Goal: Task Accomplishment & Management: Complete application form

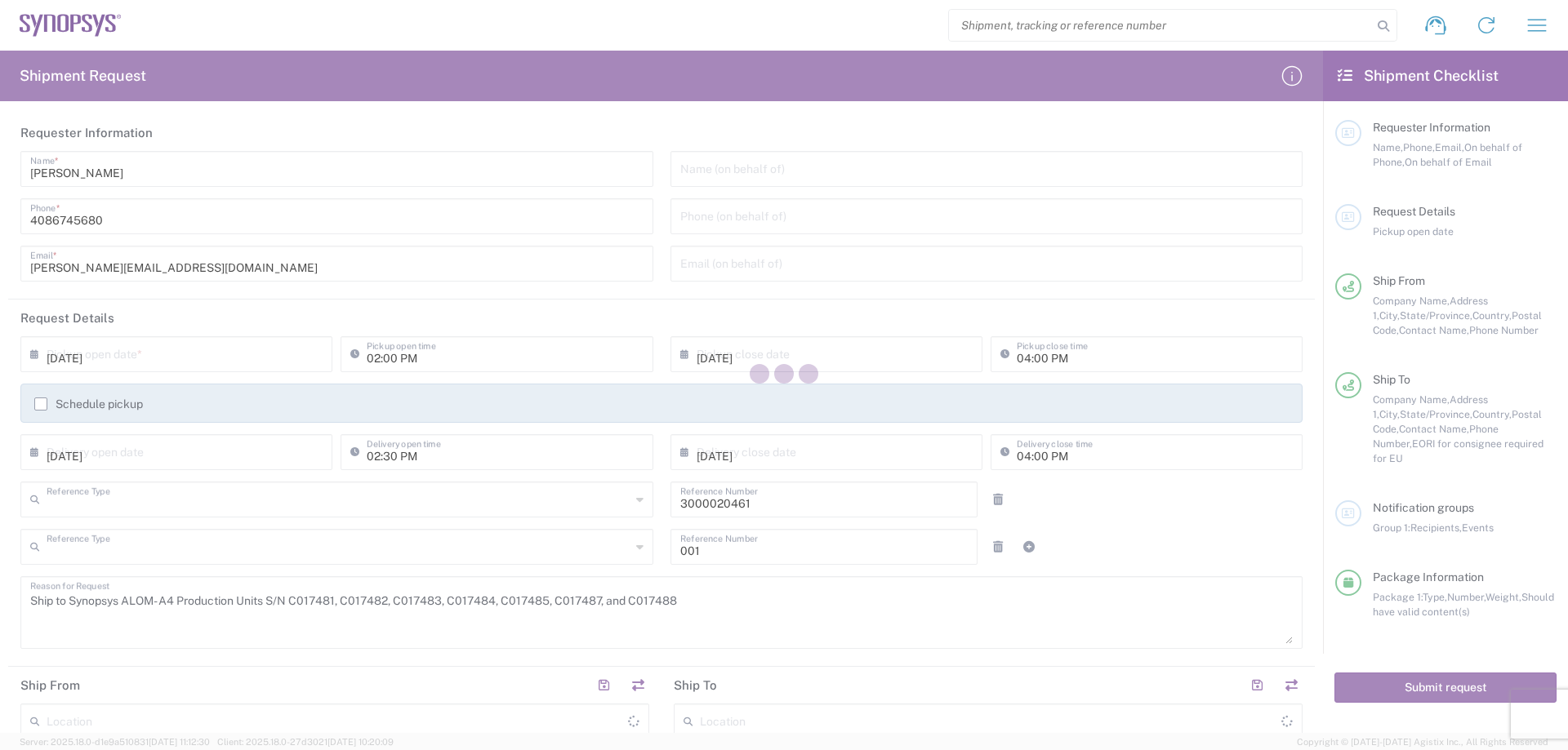
type input "Purchase Order"
type input "Department"
type input "[US_STATE]"
type input "[GEOGRAPHIC_DATA]"
type input "[US_STATE]"
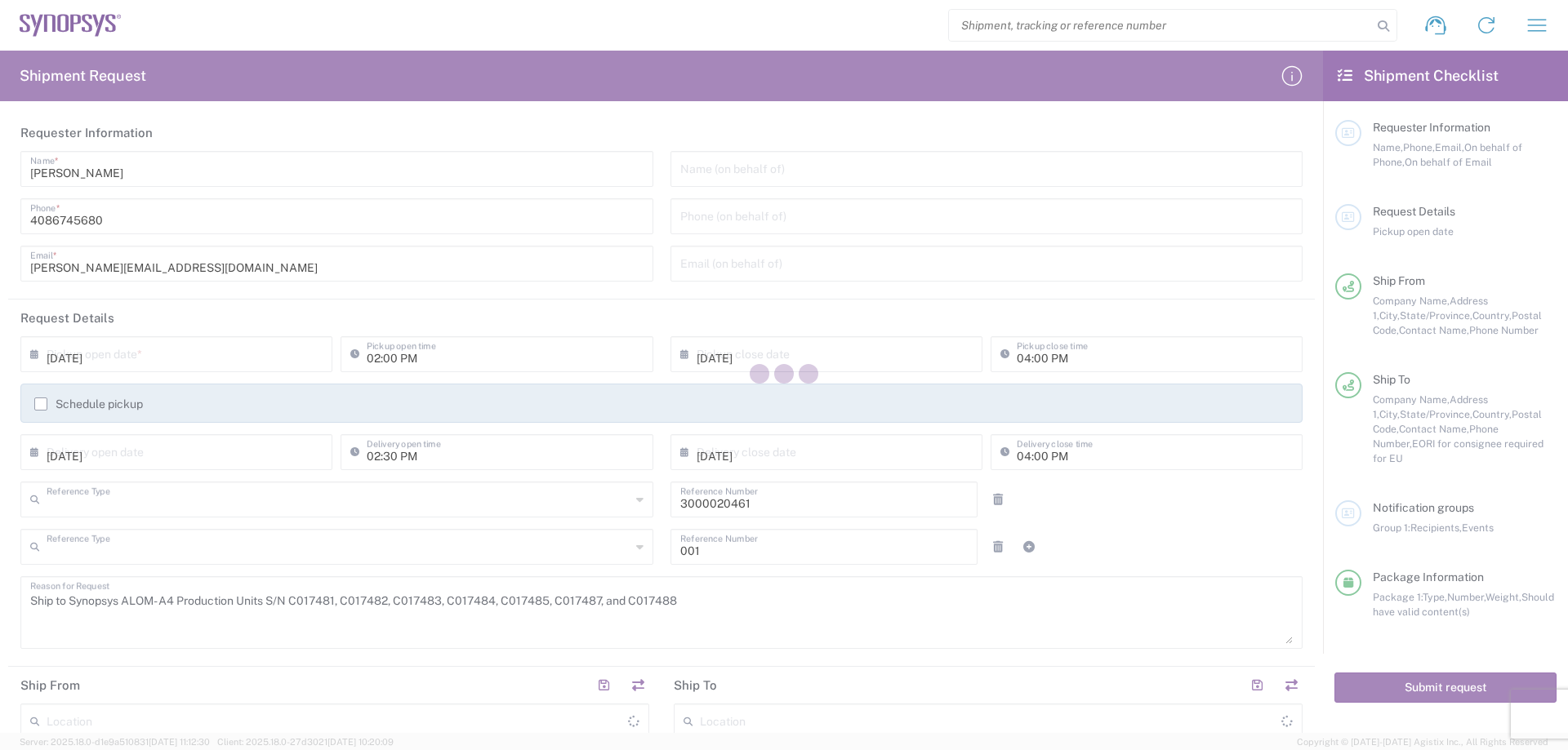
type input "[GEOGRAPHIC_DATA]"
type input "Pallet(s) Standard (Not Stackable)"
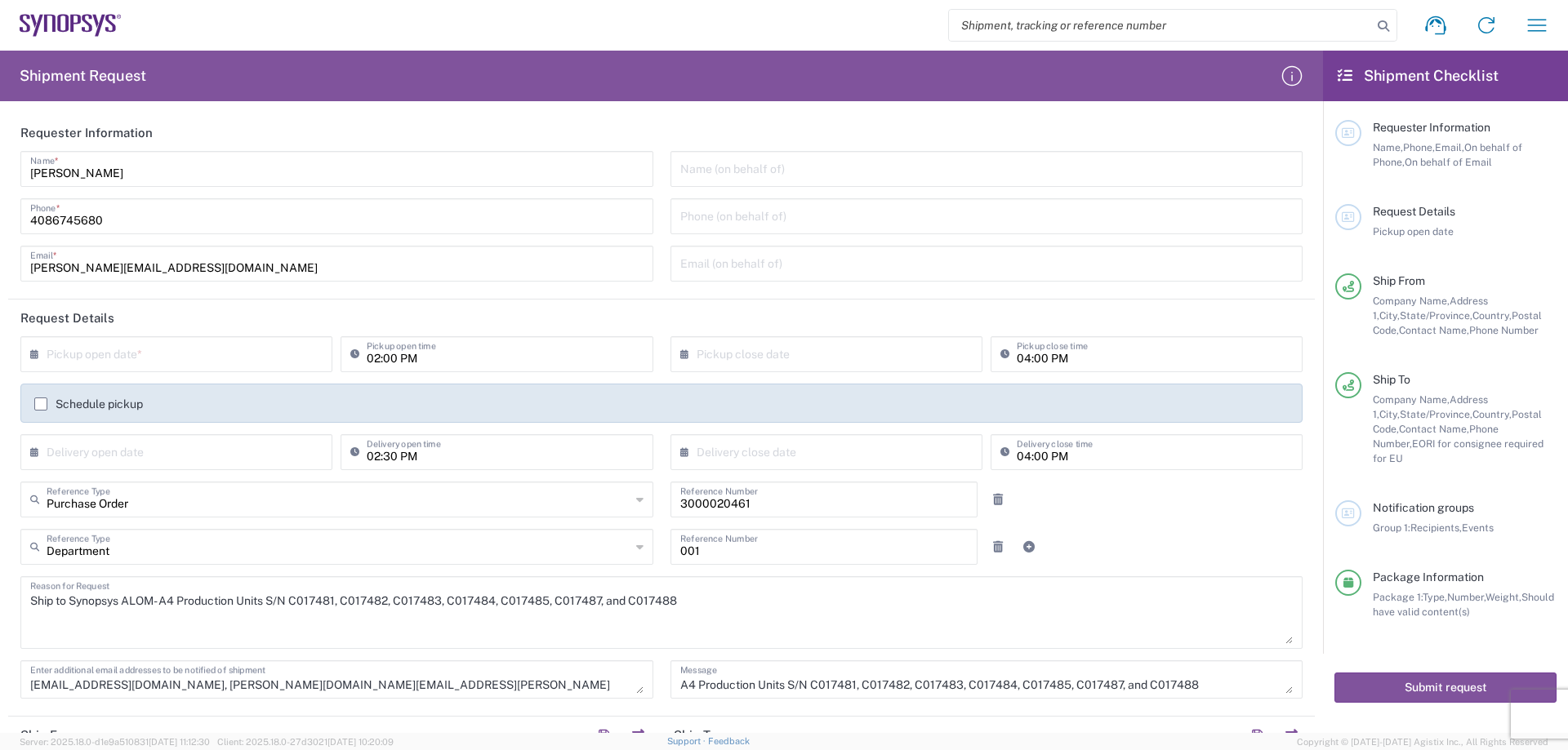
click at [1236, 32] on input "search" at bounding box center [1160, 25] width 423 height 31
paste input "56738414"
type input "56738414"
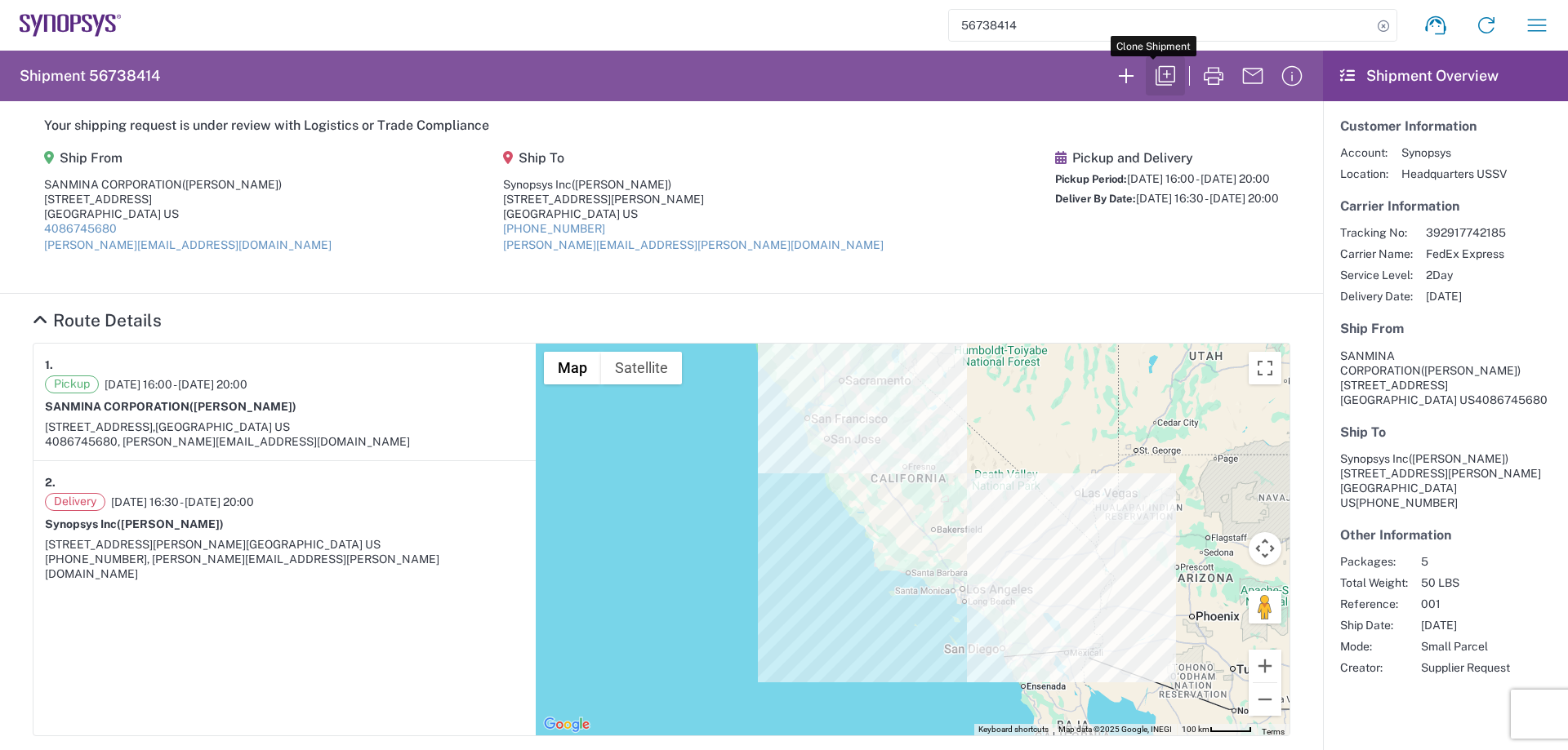
click at [1152, 72] on icon "button" at bounding box center [1165, 76] width 26 height 26
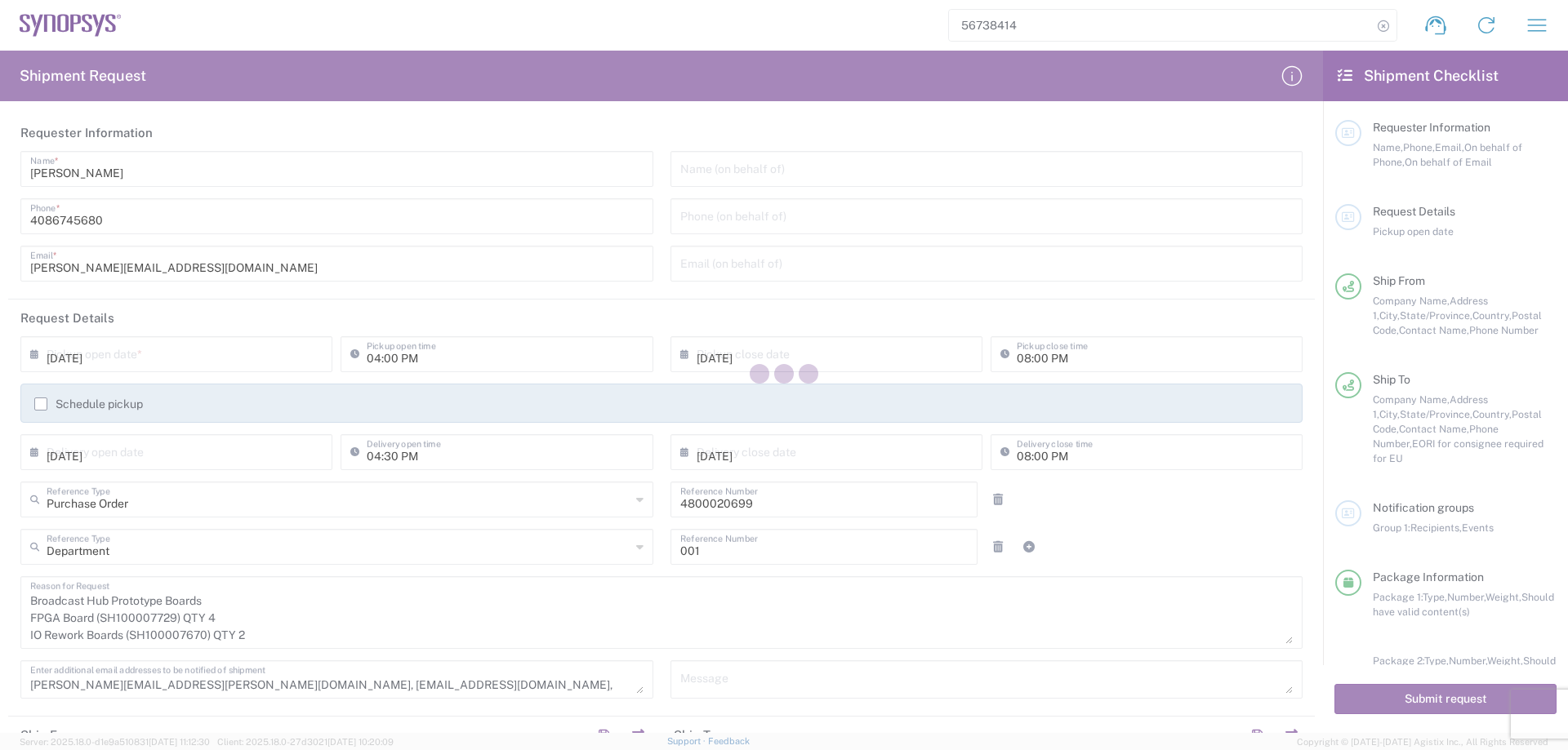
type input "[US_STATE]"
type input "Cardboard Box(es)"
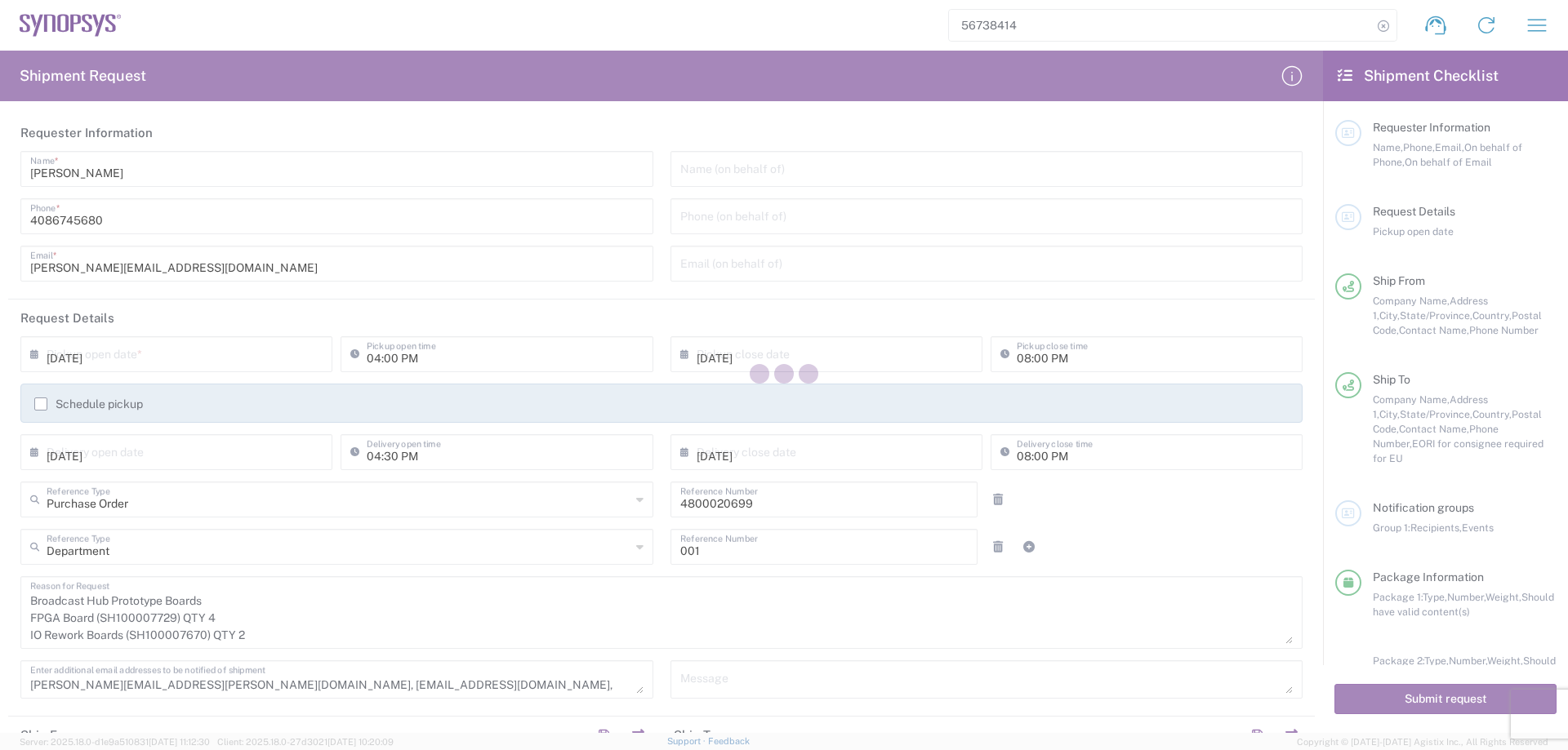
type input "Cardboard Box(es)"
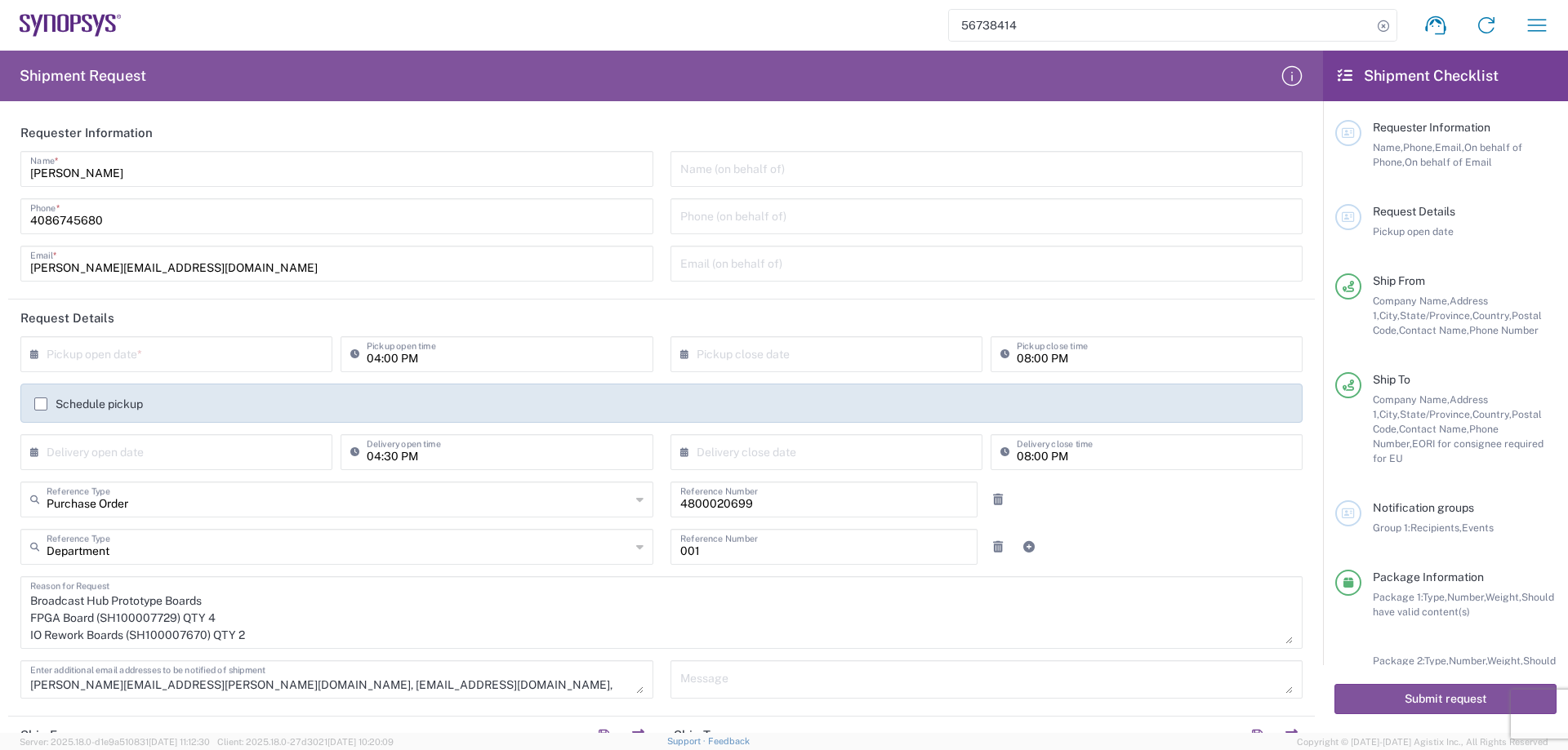
type input "Cardboard Box(es)"
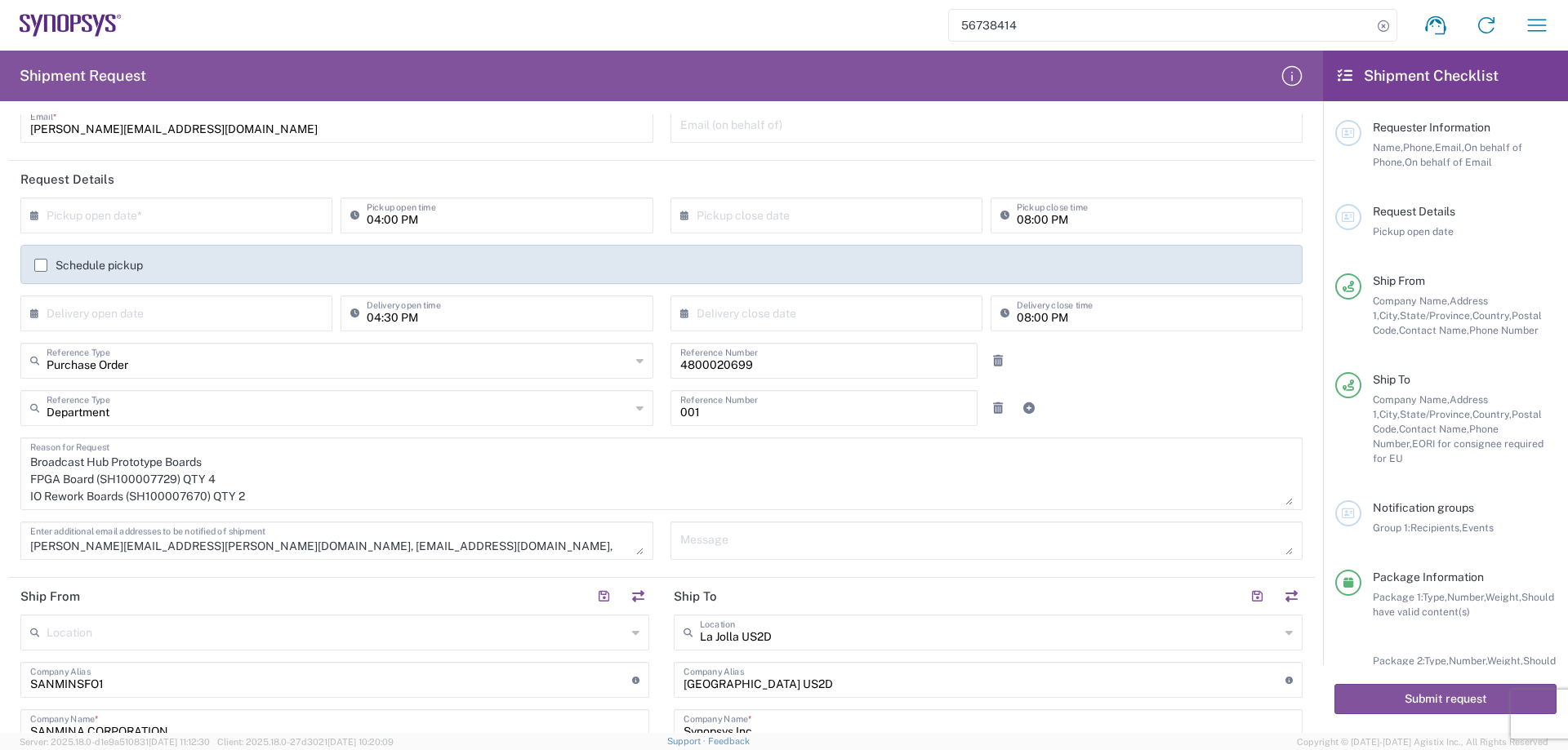
scroll to position [163, 0]
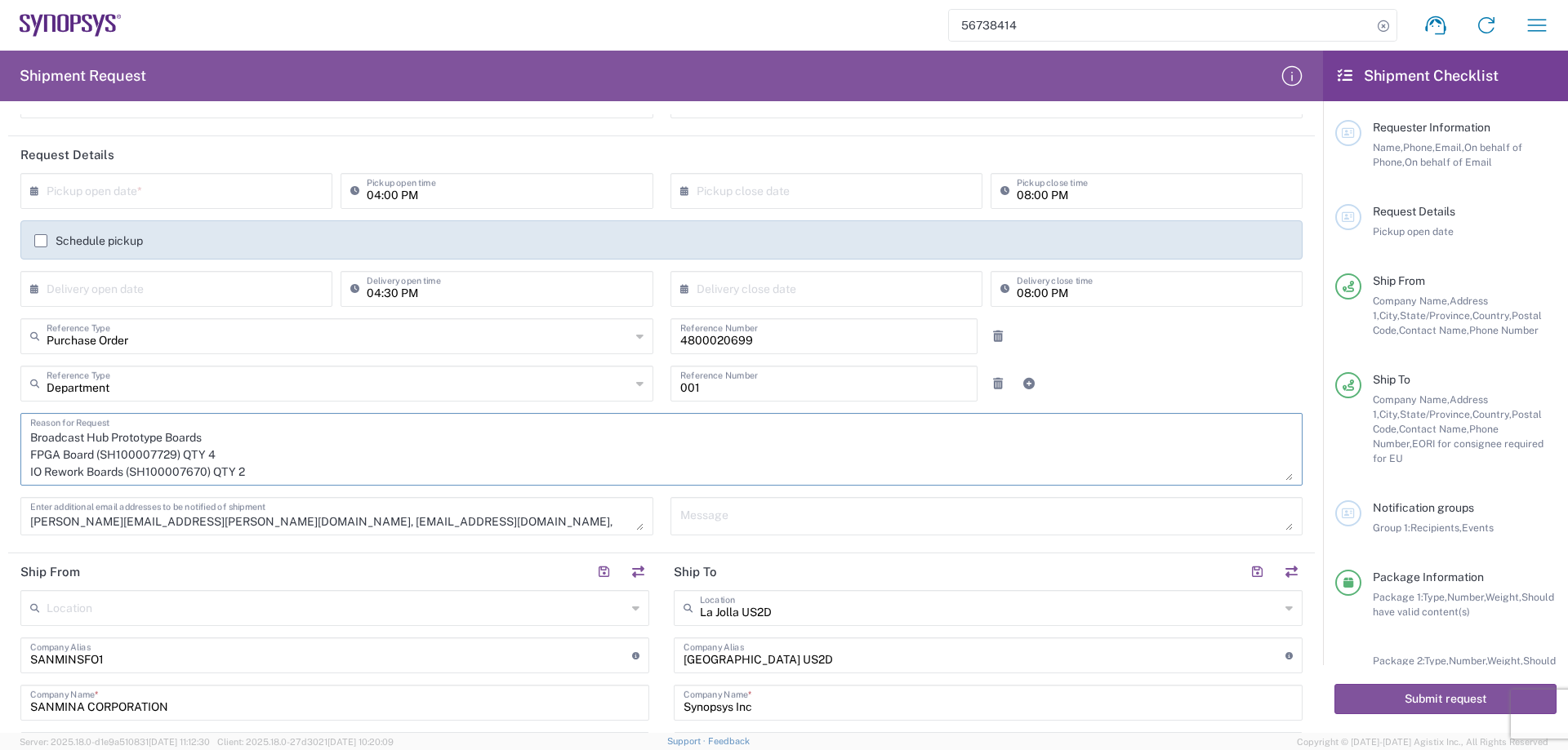
drag, startPoint x: 260, startPoint y: 447, endPoint x: 9, endPoint y: 451, distance: 251.0
click at [9, 451] on main "× Pickup open date * Cancel Apply 04:00 PM Pickup open time × Pickup close date…" at bounding box center [661, 360] width 1307 height 374
click at [77, 455] on textarea "Broadcast Hub Prototype Boards IO Rework Boards (SH100007670) QTY 2" at bounding box center [661, 449] width 1262 height 63
type textarea "Broadcast Hub Prototype Boards IO Boards (SH100007670) QTY 2"
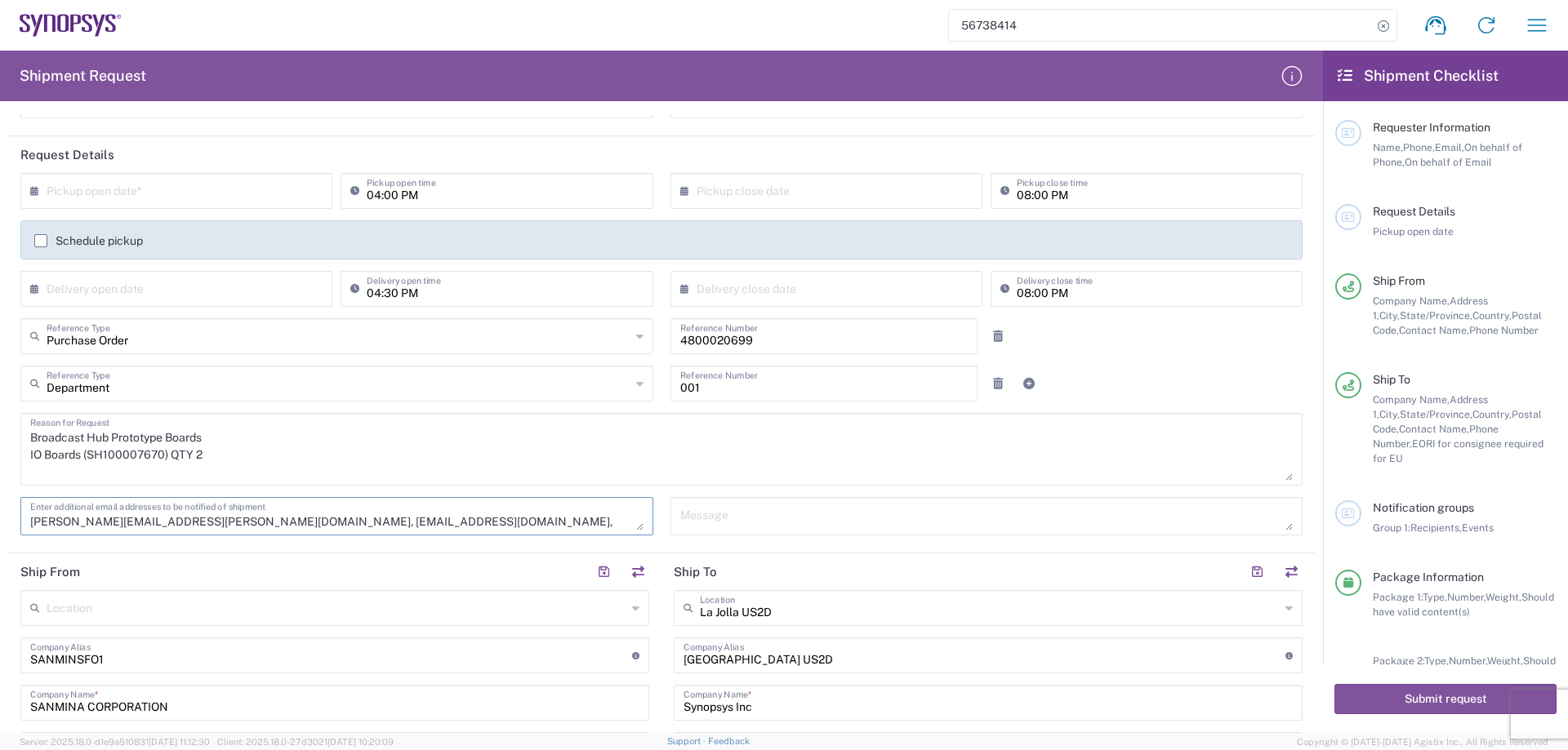
click at [382, 530] on textarea "[PERSON_NAME][EMAIL_ADDRESS][PERSON_NAME][DOMAIN_NAME], [EMAIL_ADDRESS][DOMAIN_…" at bounding box center [336, 515] width 613 height 28
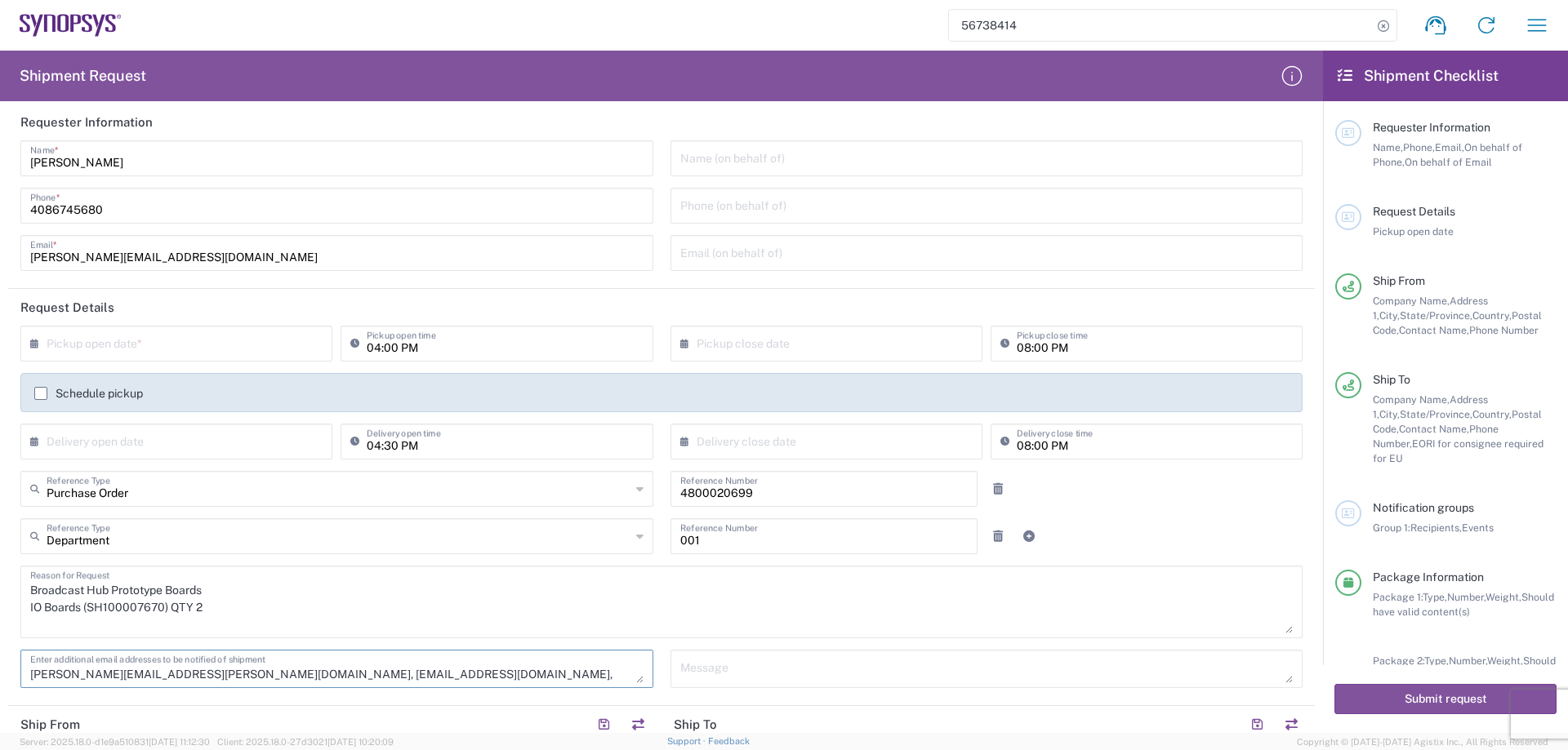
scroll to position [0, 0]
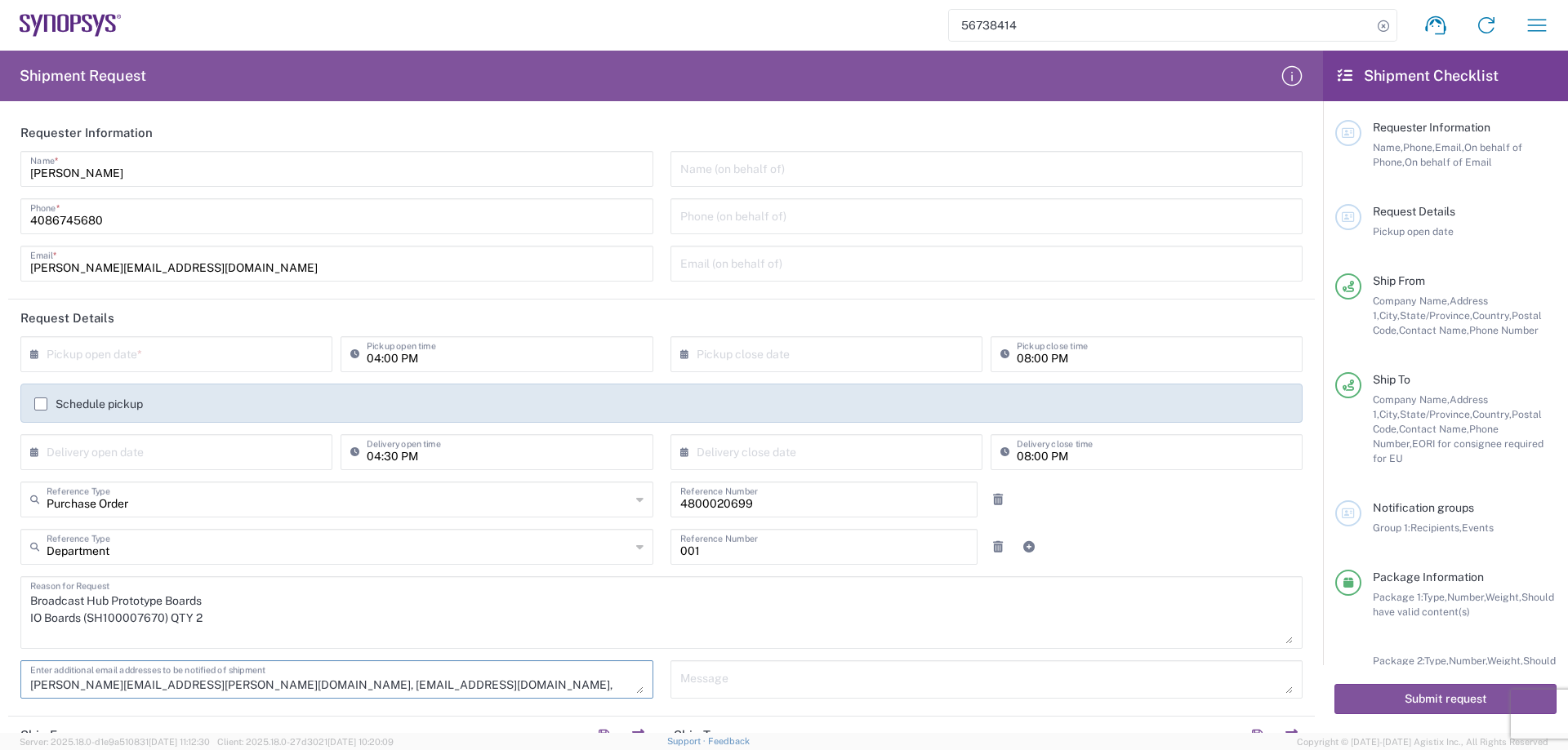
click at [755, 511] on input "4800020699" at bounding box center [824, 498] width 289 height 28
paste input "155"
type input "4800020155"
click at [1129, 486] on div "Purchase Order Reference Type Purchase Order Customer Ref Department Invoice Nu…" at bounding box center [661, 505] width 1299 height 47
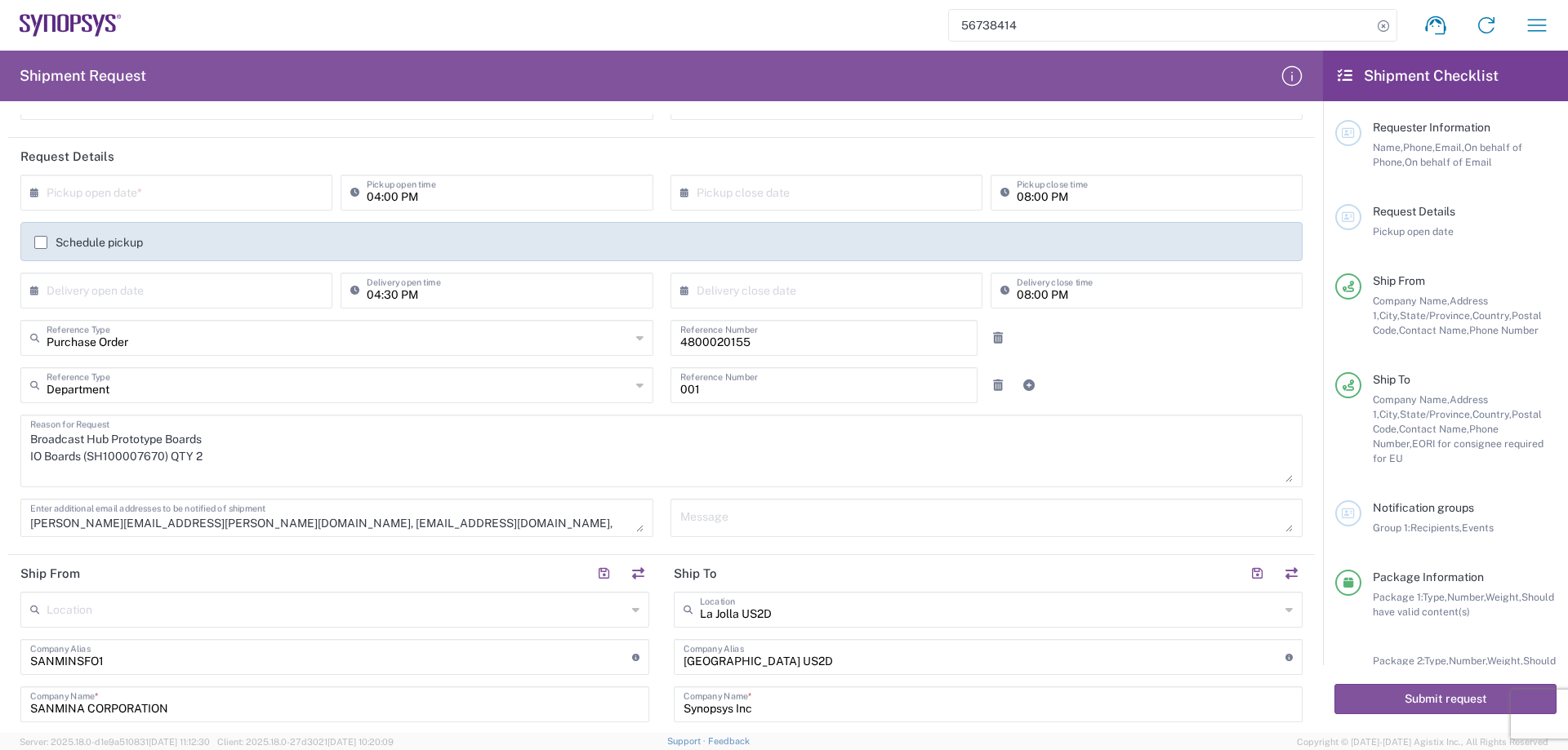
scroll to position [218, 0]
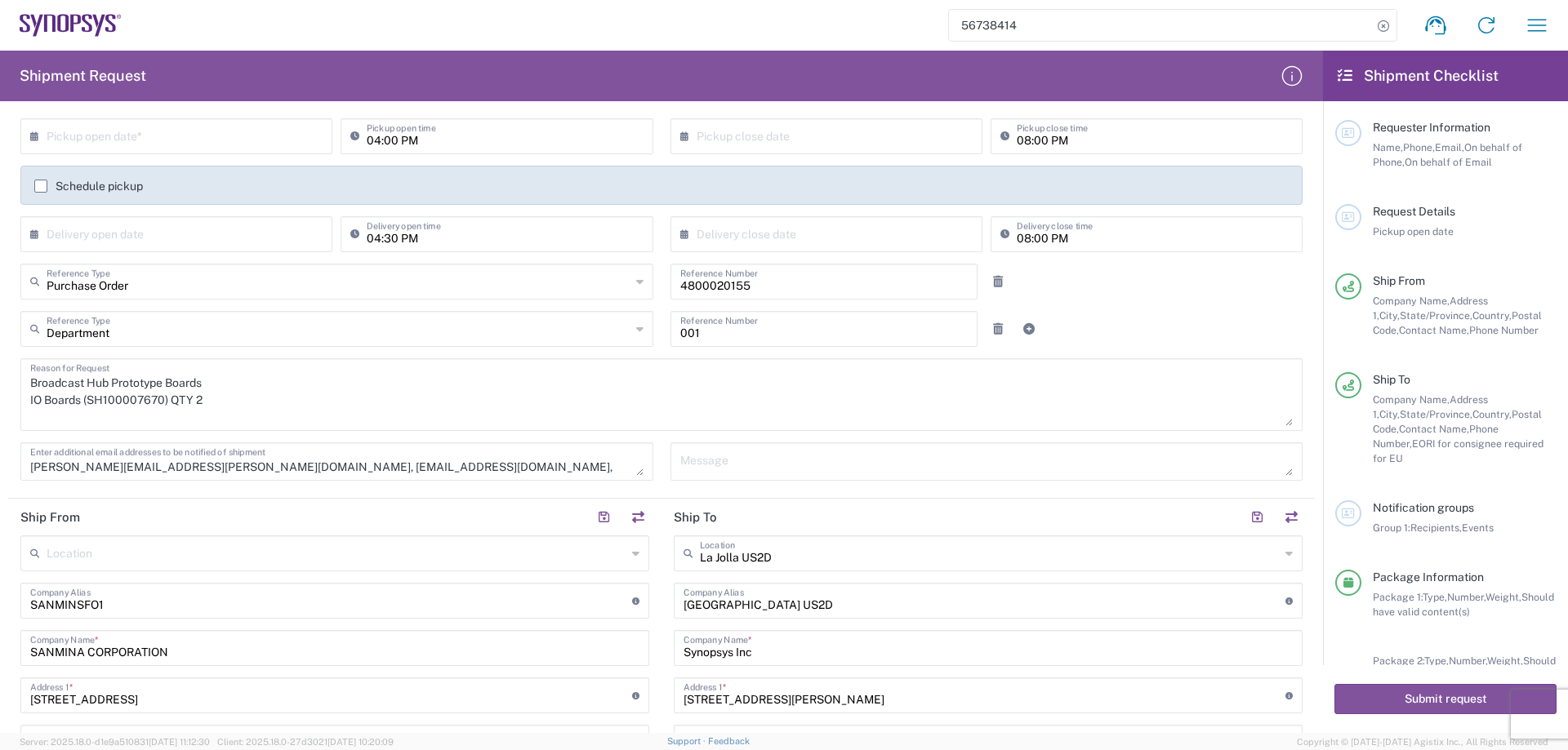
click at [224, 390] on textarea "Broadcast Hub Prototype Boards IO Boards (SH100007670) QTY 2" at bounding box center [661, 394] width 1262 height 63
click at [229, 413] on textarea "Broadcast Hub Prototype Boards IO Boards (SH100007670) QTY 2" at bounding box center [661, 394] width 1262 height 63
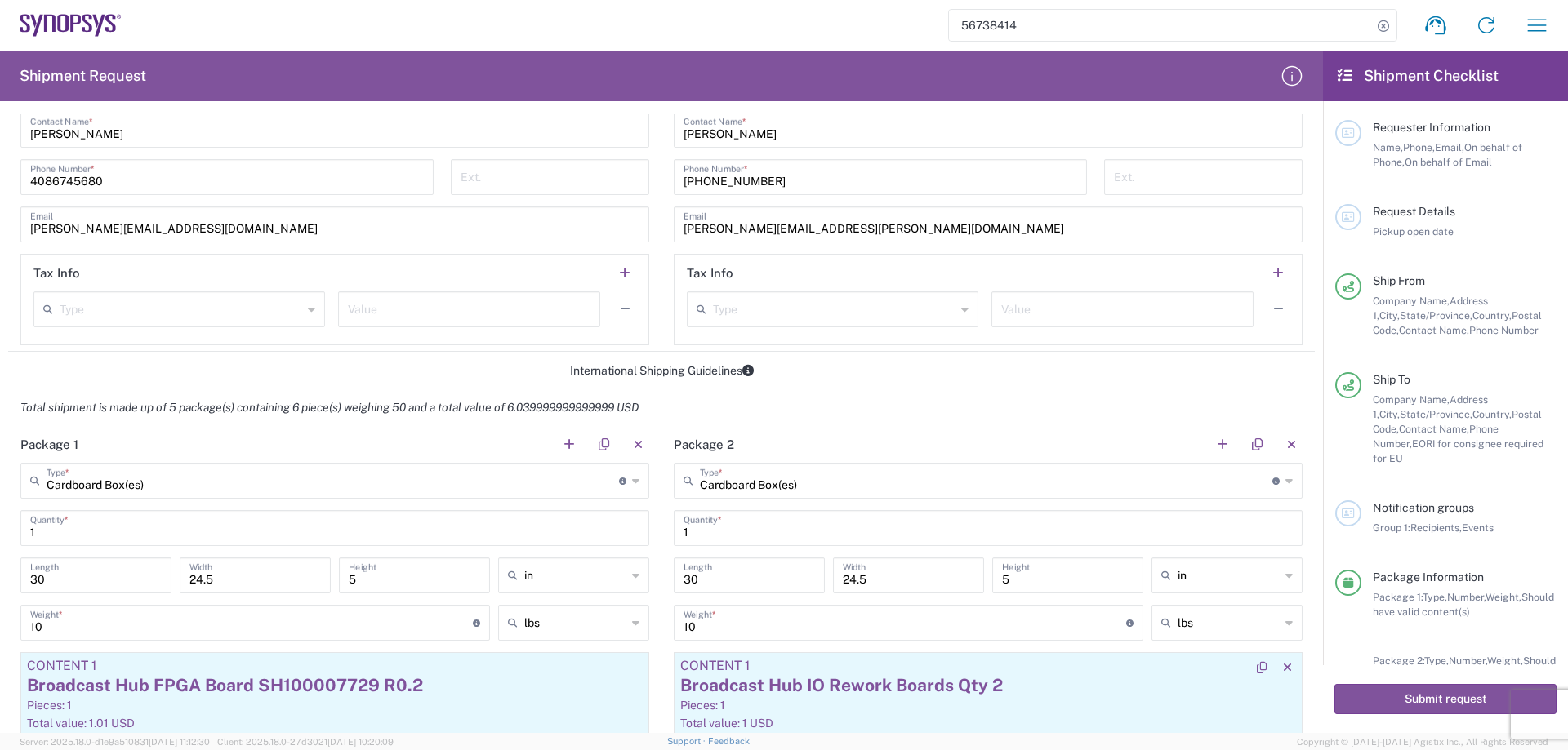
scroll to position [1197, 0]
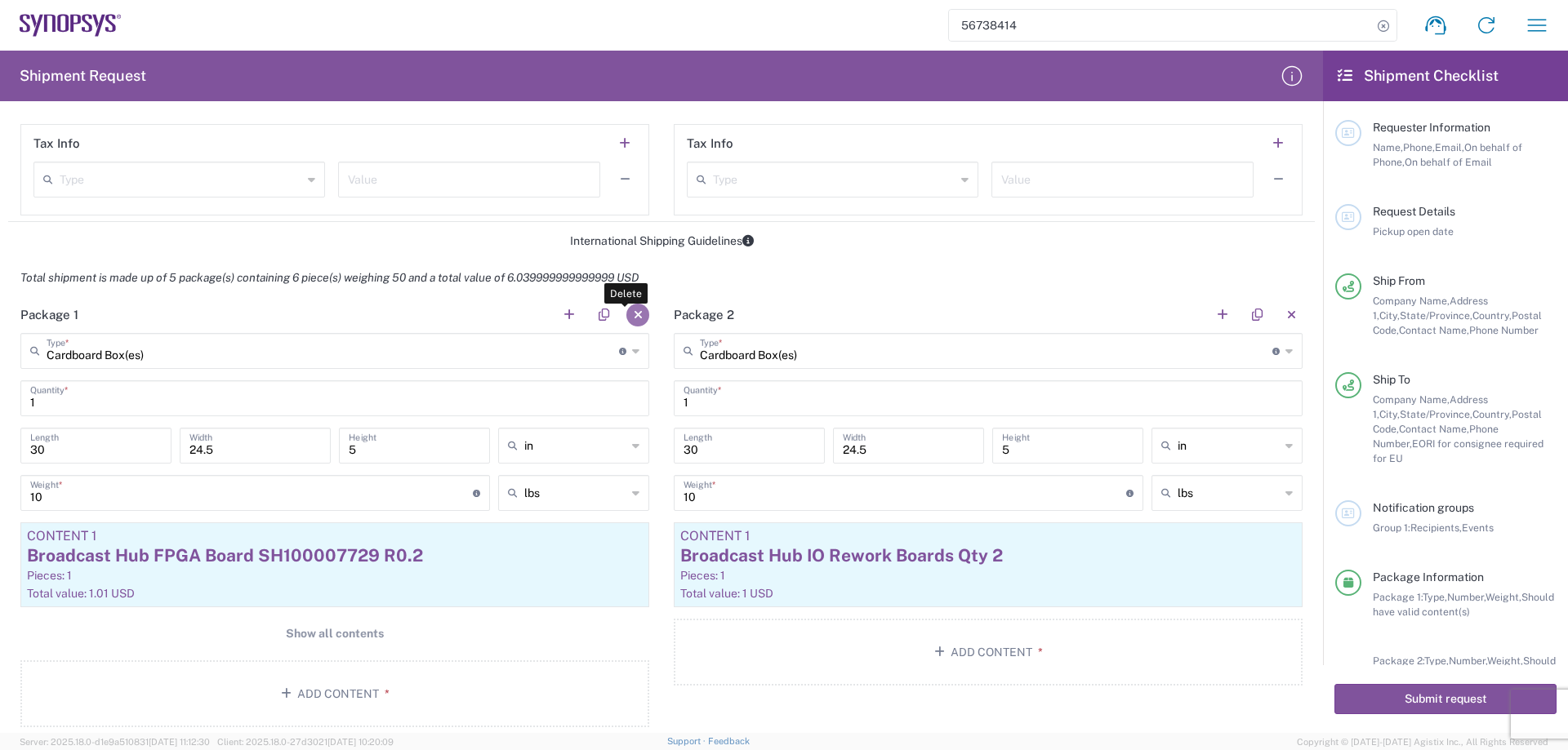
click at [632, 313] on button "button" at bounding box center [637, 315] width 23 height 23
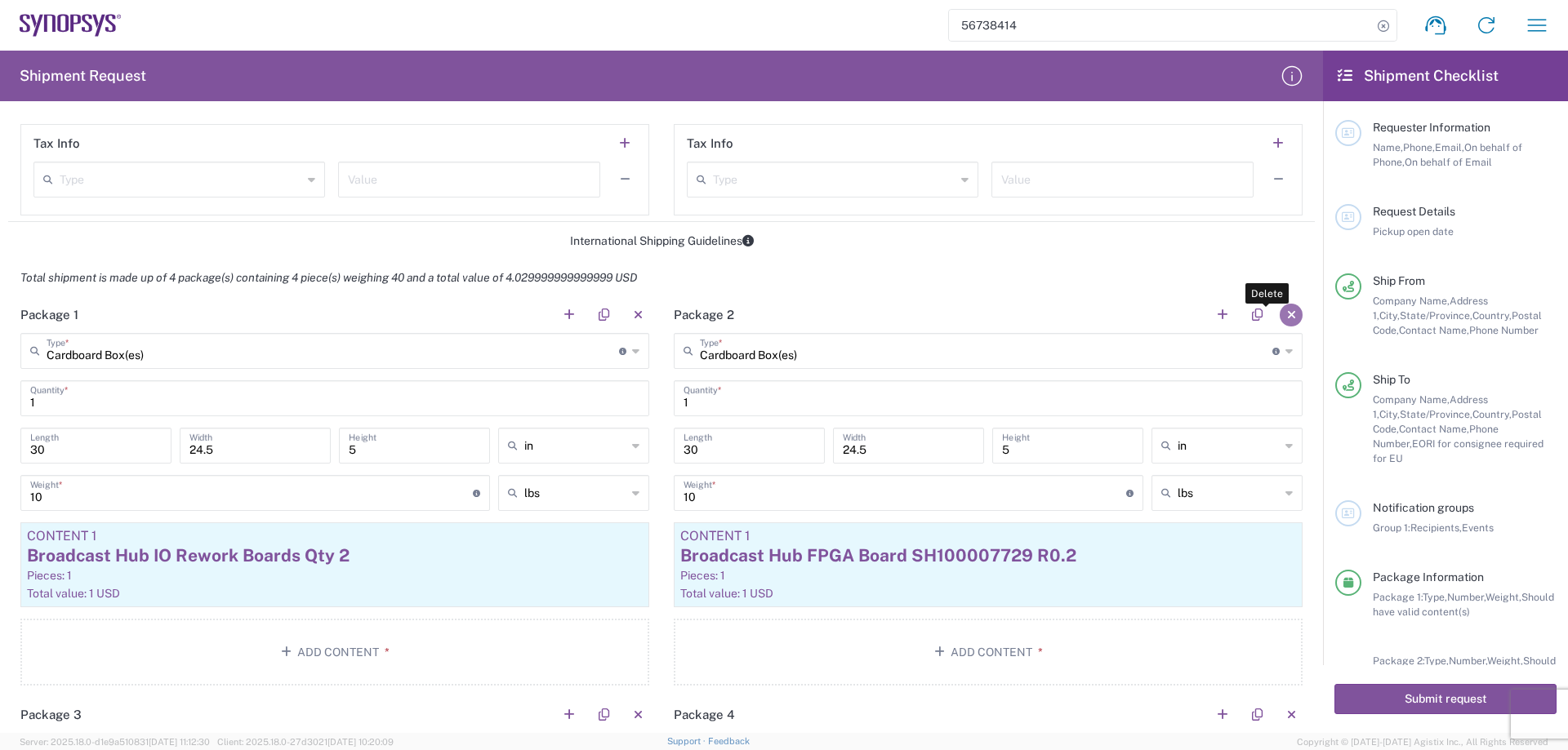
click at [1280, 308] on button "button" at bounding box center [1290, 315] width 23 height 23
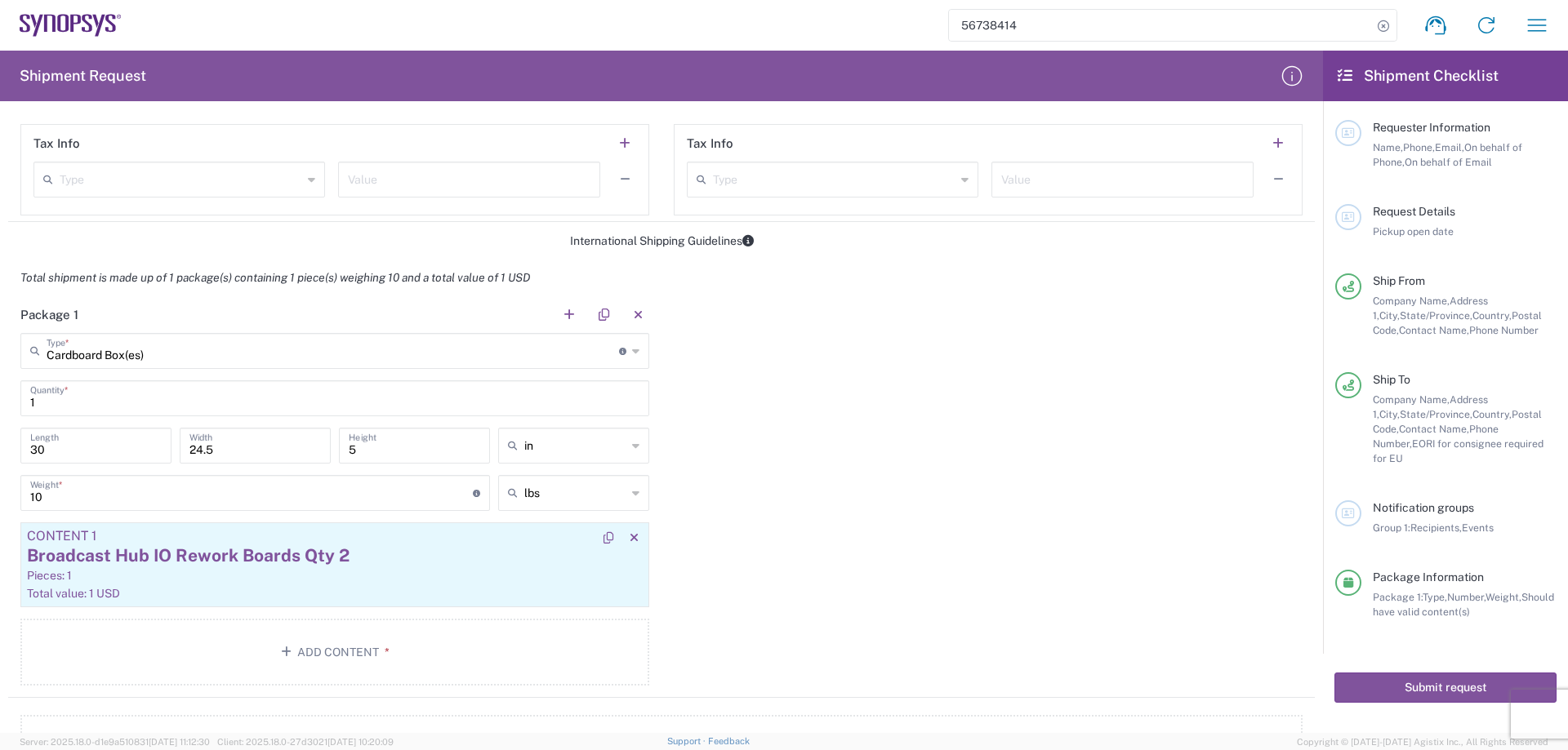
click at [177, 573] on div "Pieces: 1" at bounding box center [335, 575] width 616 height 15
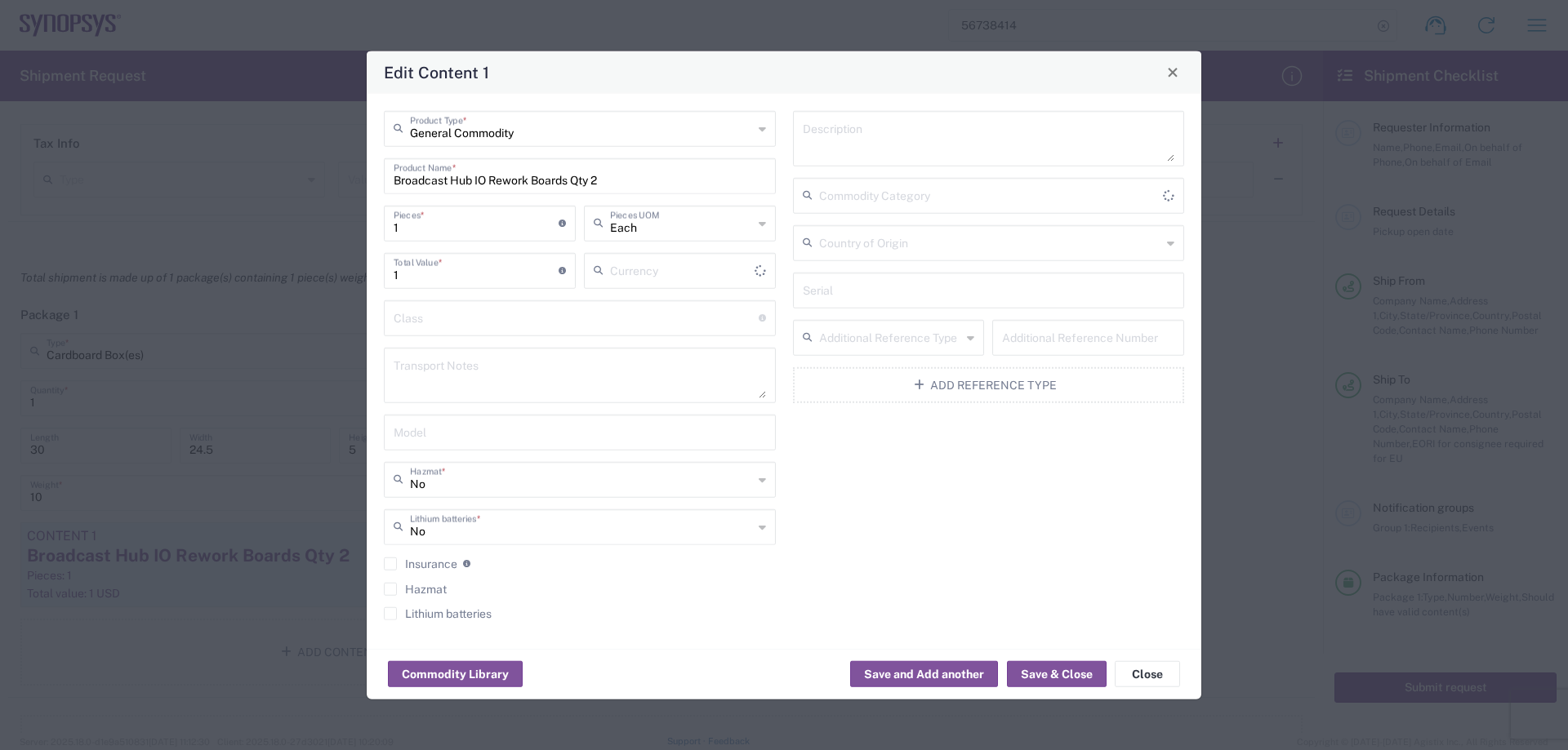
type input "US Dollar"
click at [475, 236] on input "1" at bounding box center [475, 221] width 165 height 28
type input "2"
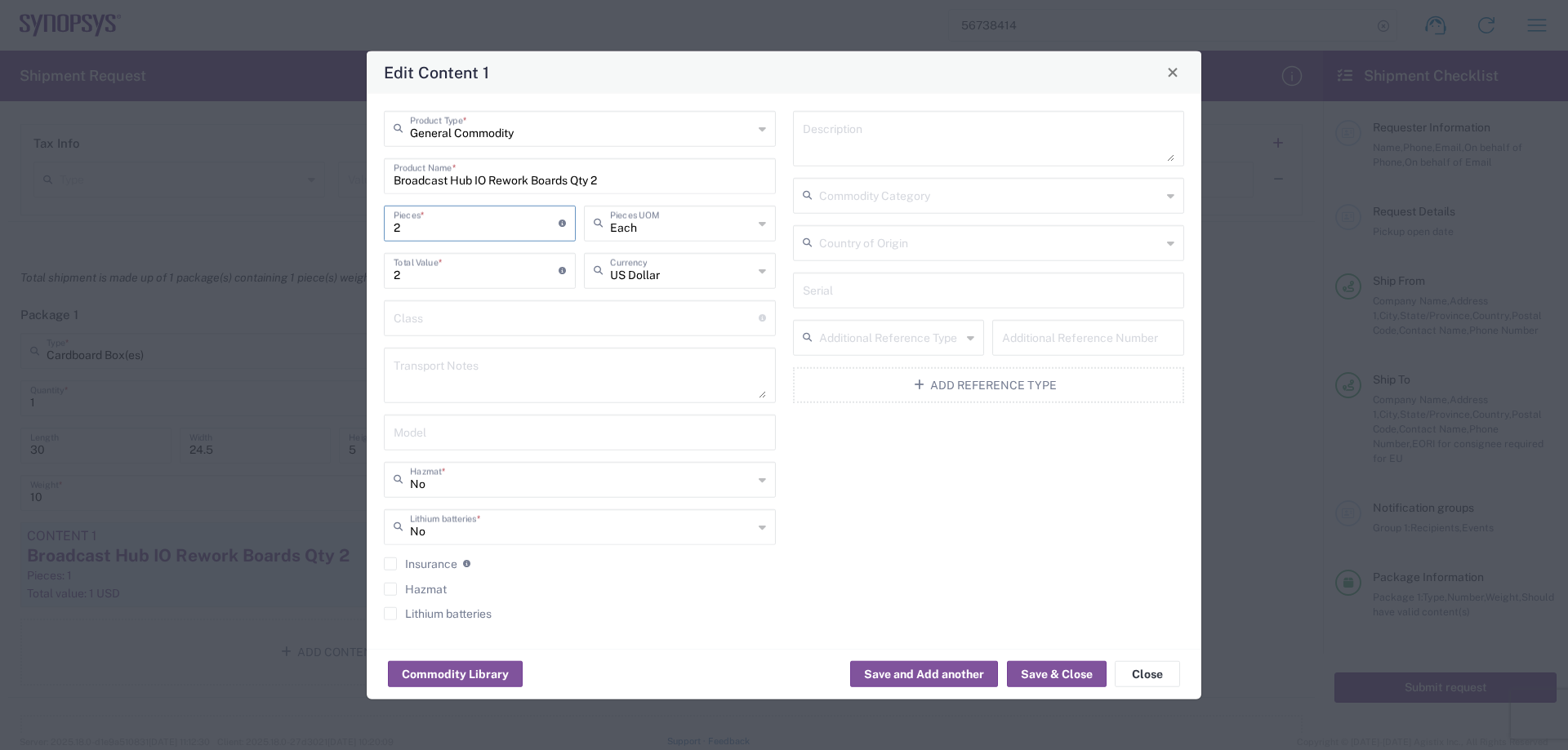
type input "2"
click at [650, 188] on input "Broadcast Hub IO Rework Boards Qty 2" at bounding box center [579, 174] width 372 height 28
click at [511, 177] on input "Broadcast Hub IO Rework Boards Qty 2" at bounding box center [579, 174] width 372 height 28
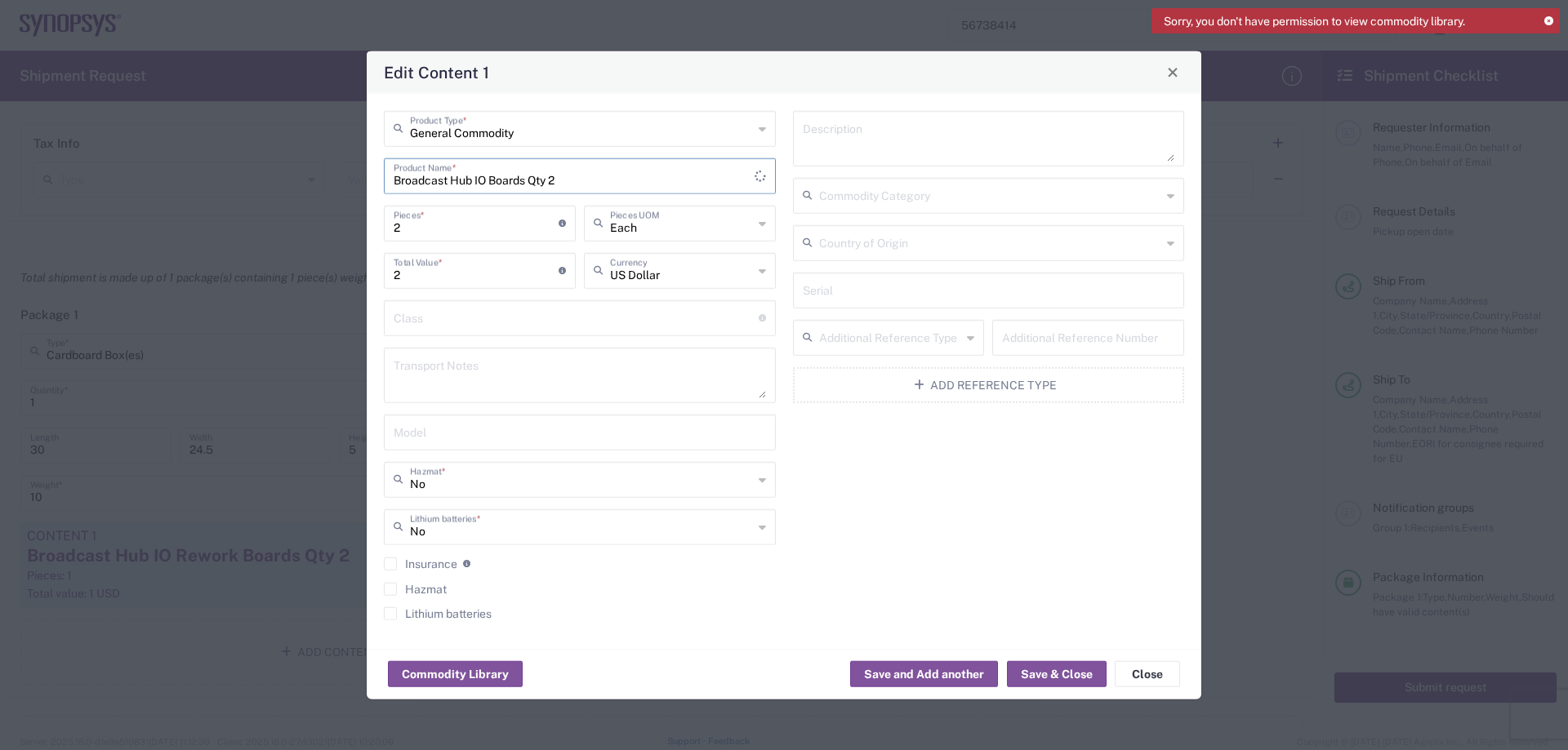
drag, startPoint x: 559, startPoint y: 181, endPoint x: 527, endPoint y: 181, distance: 32.0
click at [527, 181] on input "Broadcast Hub IO Boards Qty 2" at bounding box center [574, 174] width 361 height 28
type input "Broadcast Hub IO Boards"
click at [858, 126] on textarea at bounding box center [988, 137] width 372 height 46
type textarea "SH100007670 QTY 2"
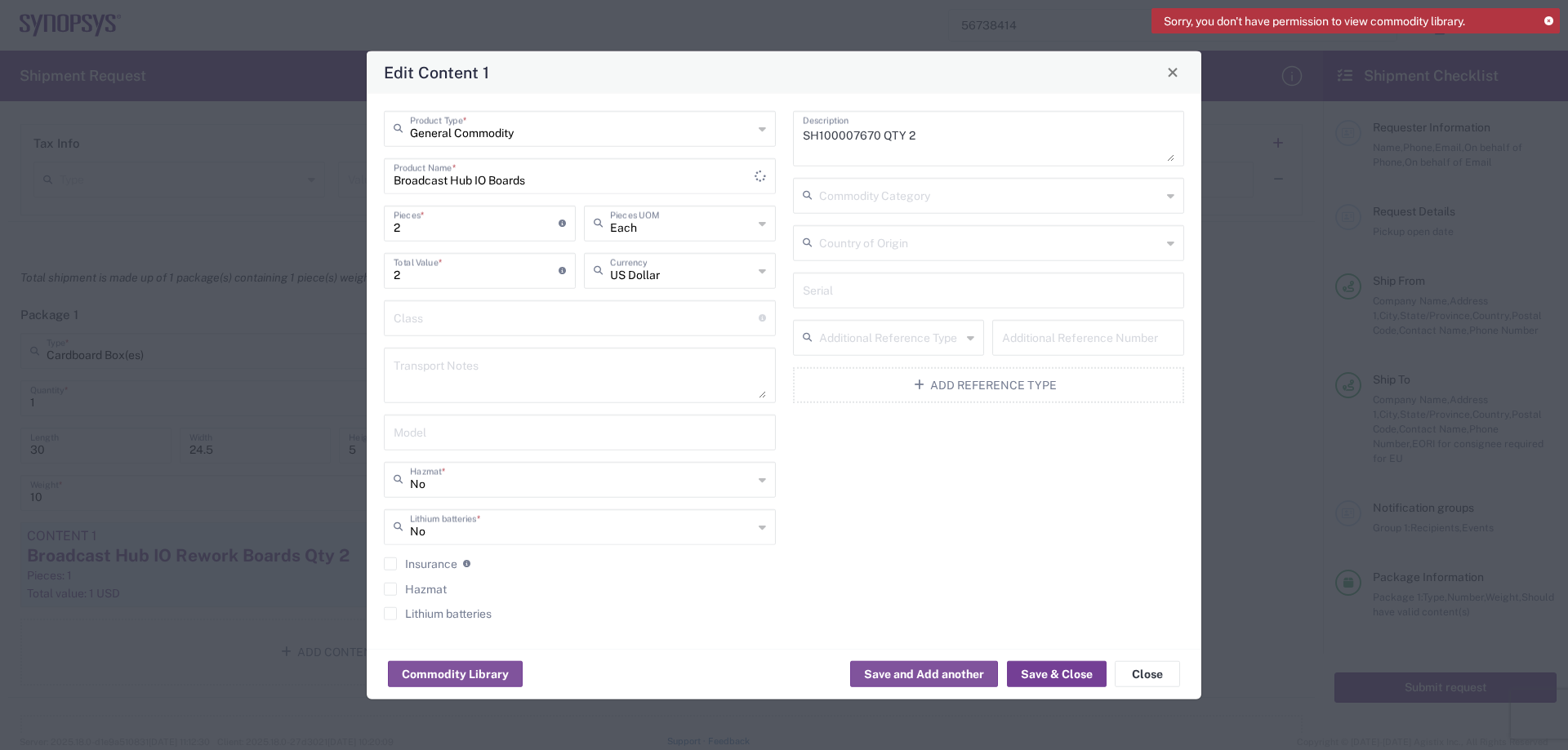
click at [1054, 675] on button "Save & Close" at bounding box center [1056, 674] width 99 height 26
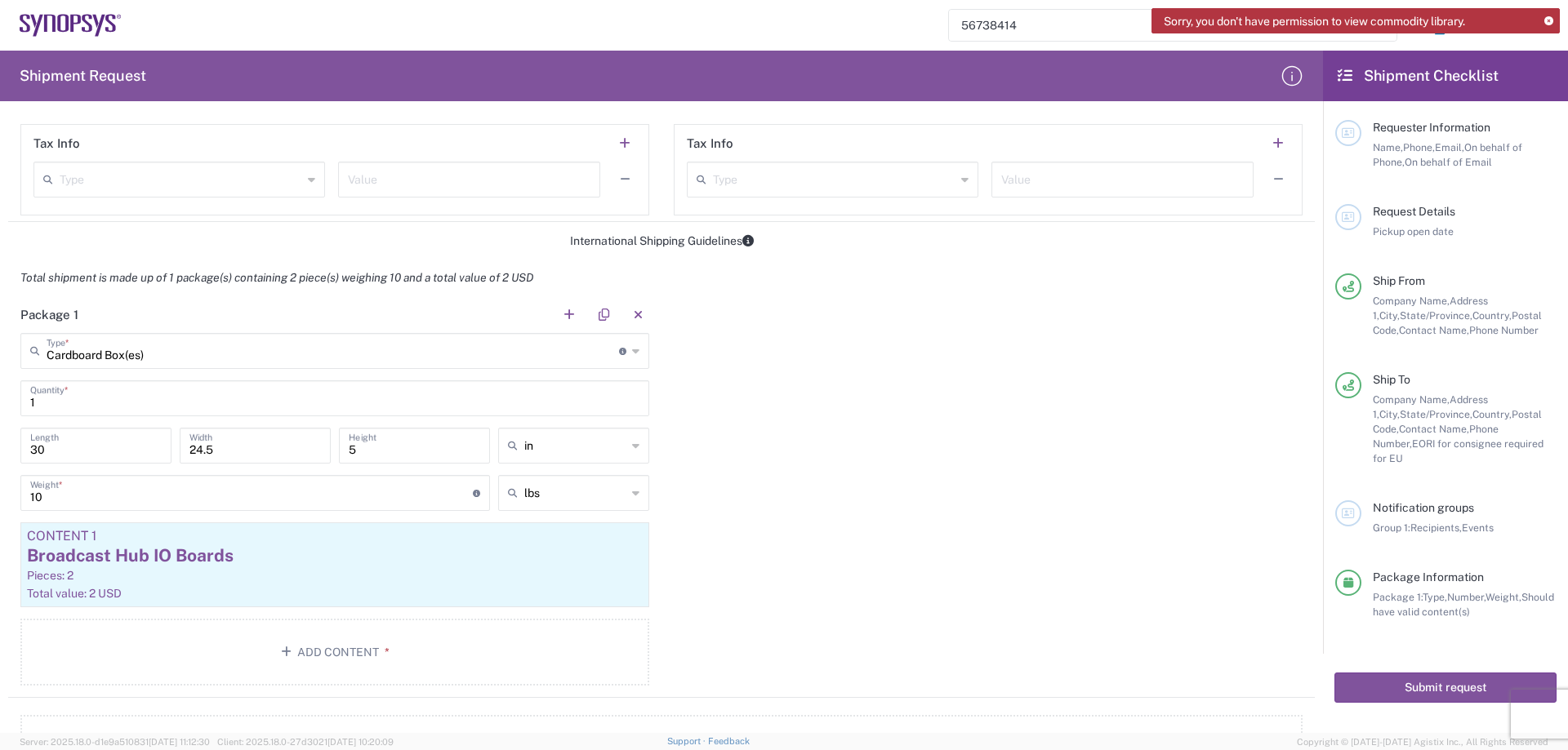
click at [816, 420] on div "Package 1 Cardboard Box(es) Type * Material used to package goods Cardboard Box…" at bounding box center [661, 497] width 1307 height 401
click at [104, 442] on input "30" at bounding box center [96, 444] width 131 height 28
type input "14"
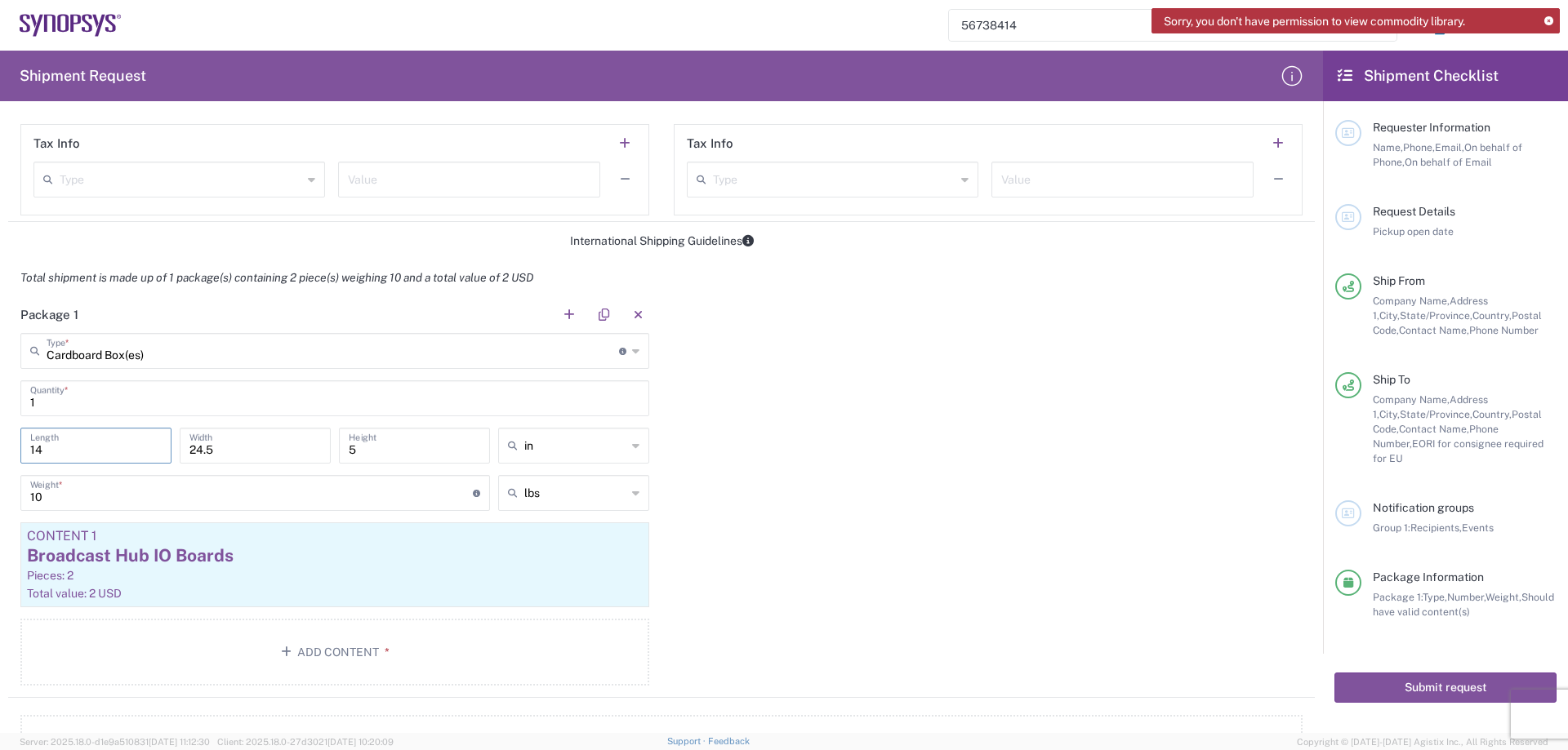
click at [285, 442] on input "24.5" at bounding box center [255, 444] width 131 height 28
type input "5"
type input "7"
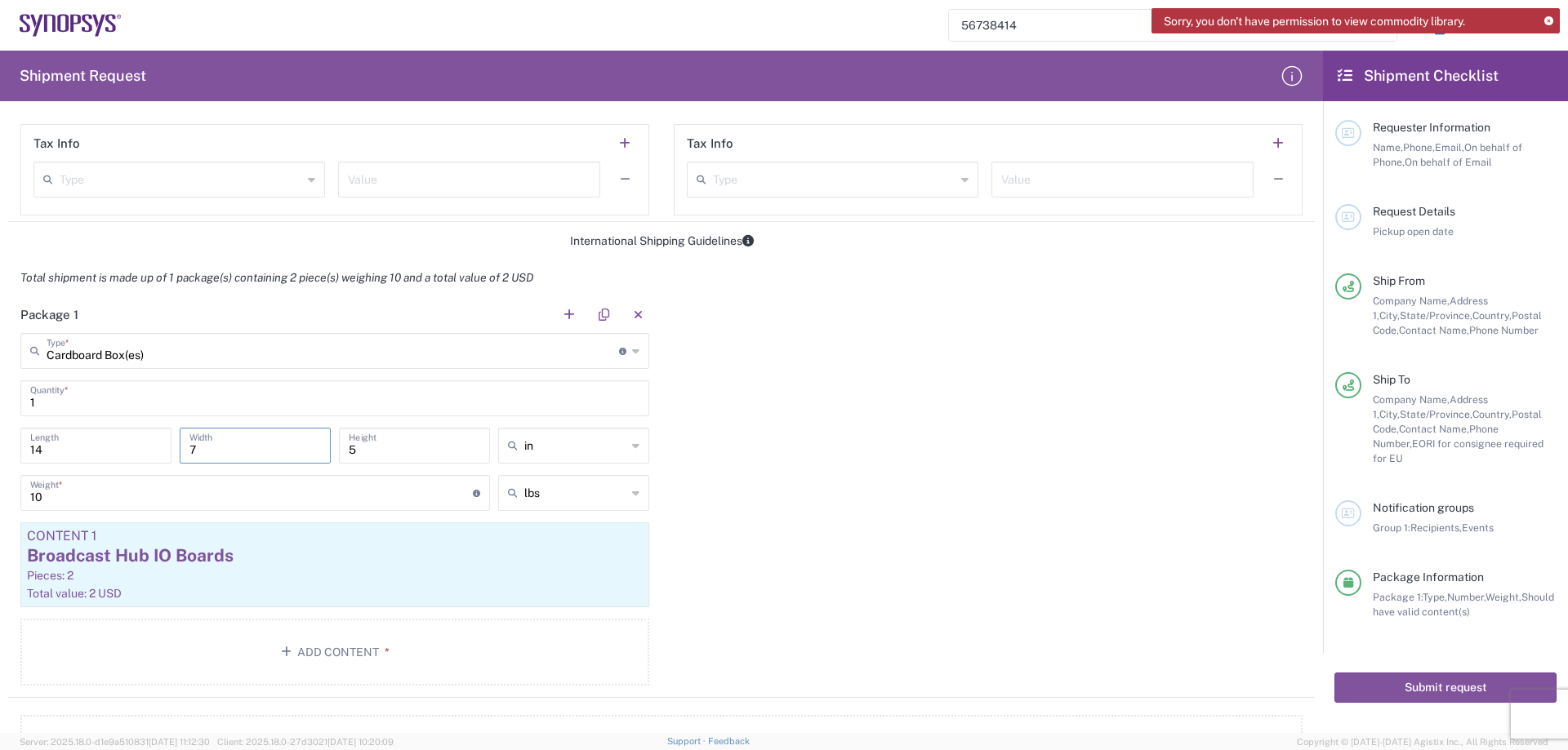
click at [439, 448] on input "5" at bounding box center [414, 444] width 131 height 28
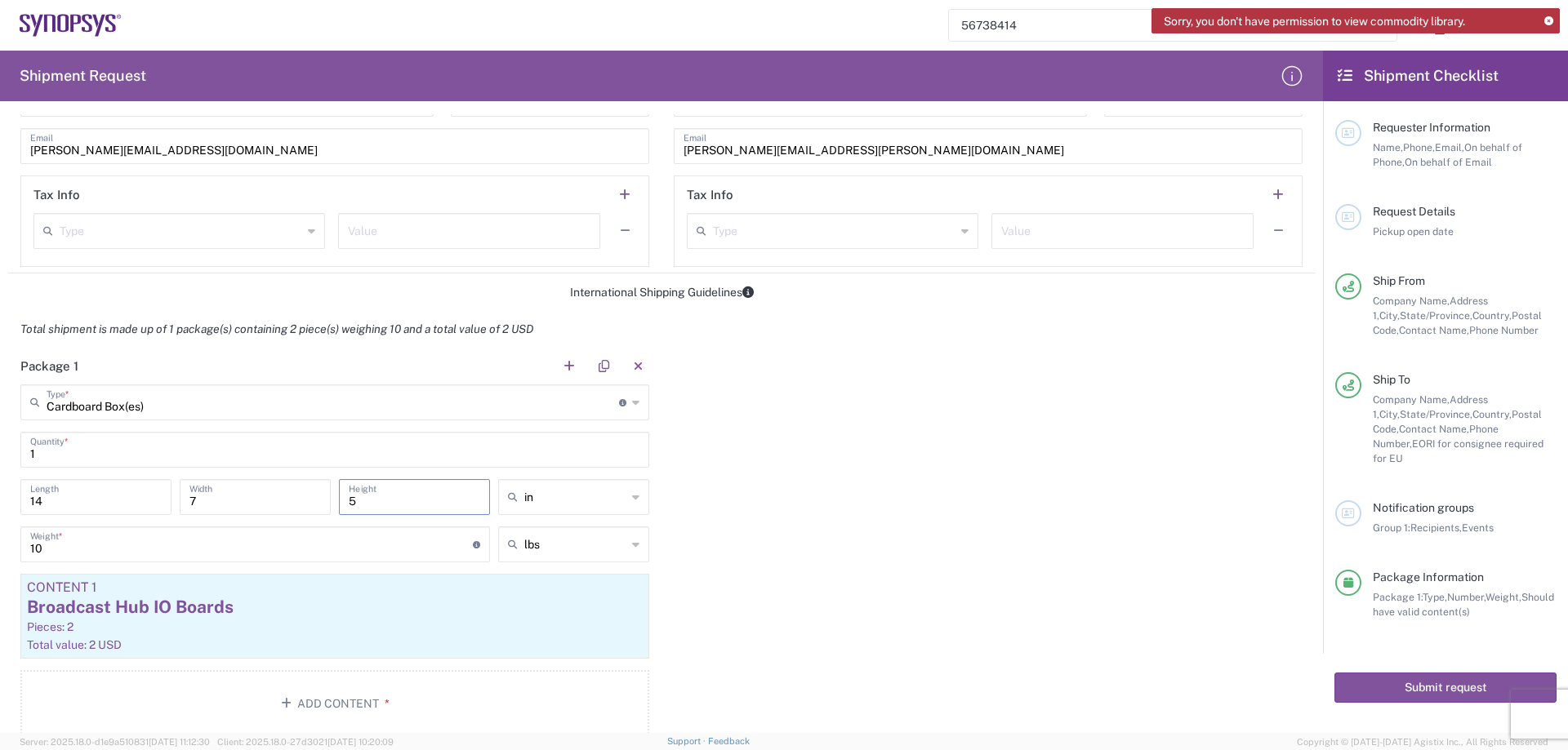
click at [439, 448] on input "1" at bounding box center [334, 448] width 609 height 28
click at [422, 491] on input "5" at bounding box center [414, 499] width 131 height 28
type input "7"
click at [961, 494] on div "Package 1 Cardboard Box(es) Type * Material used to package goods Cardboard Box…" at bounding box center [661, 552] width 1307 height 401
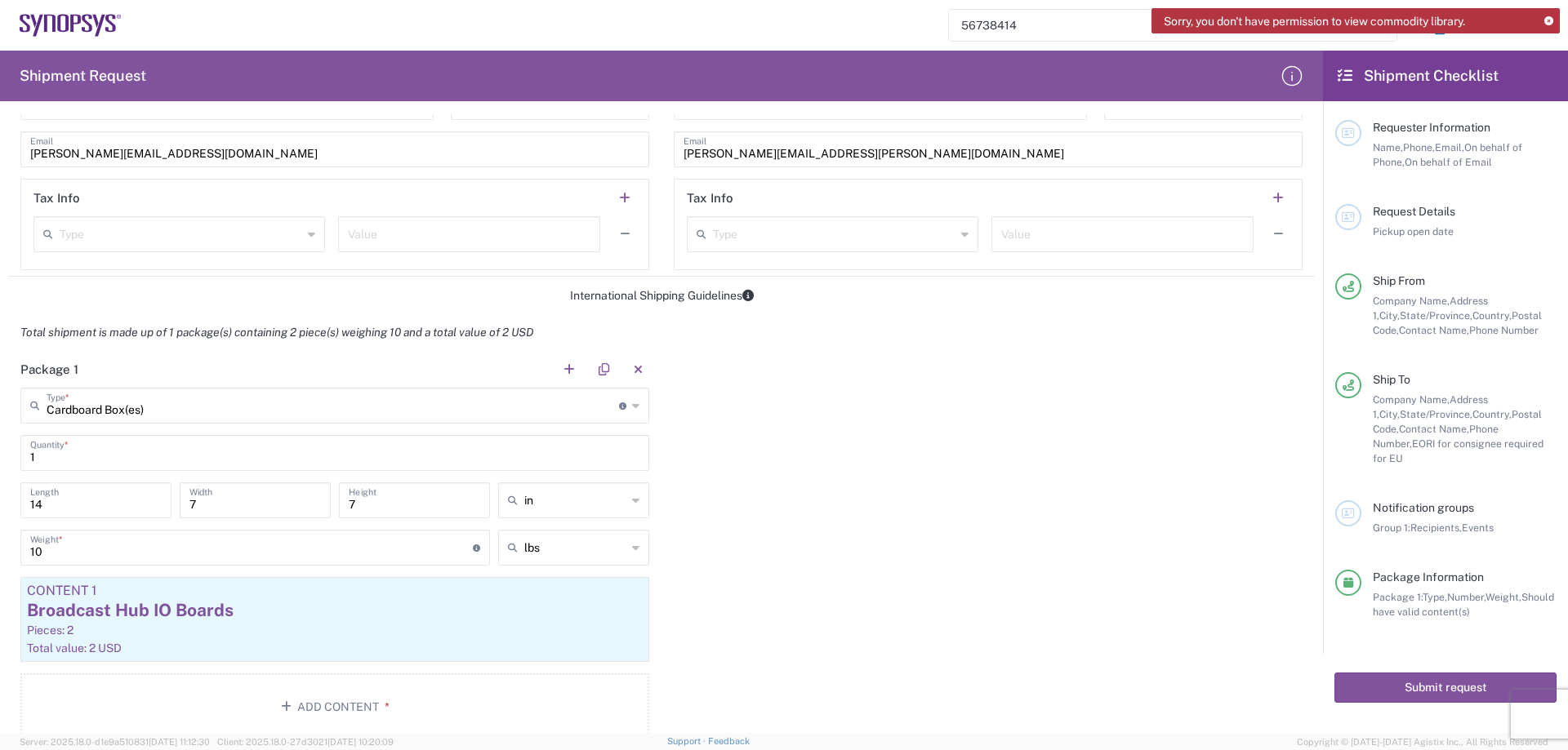
scroll to position [1197, 0]
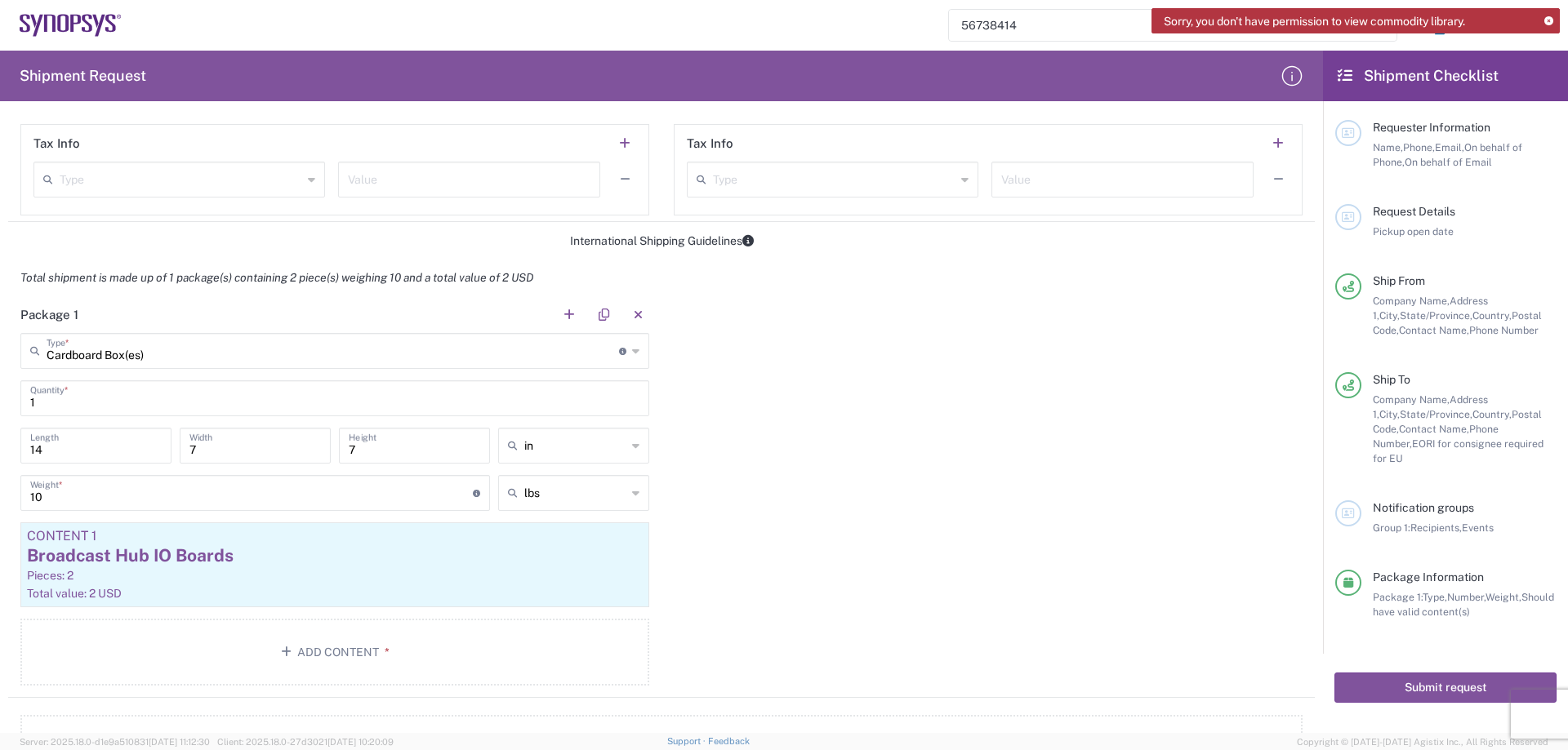
click at [300, 499] on input "10" at bounding box center [251, 492] width 443 height 28
type input "5"
click at [986, 458] on div "Package 1 Cardboard Box(es) Type * Material used to package goods Cardboard Box…" at bounding box center [661, 497] width 1307 height 401
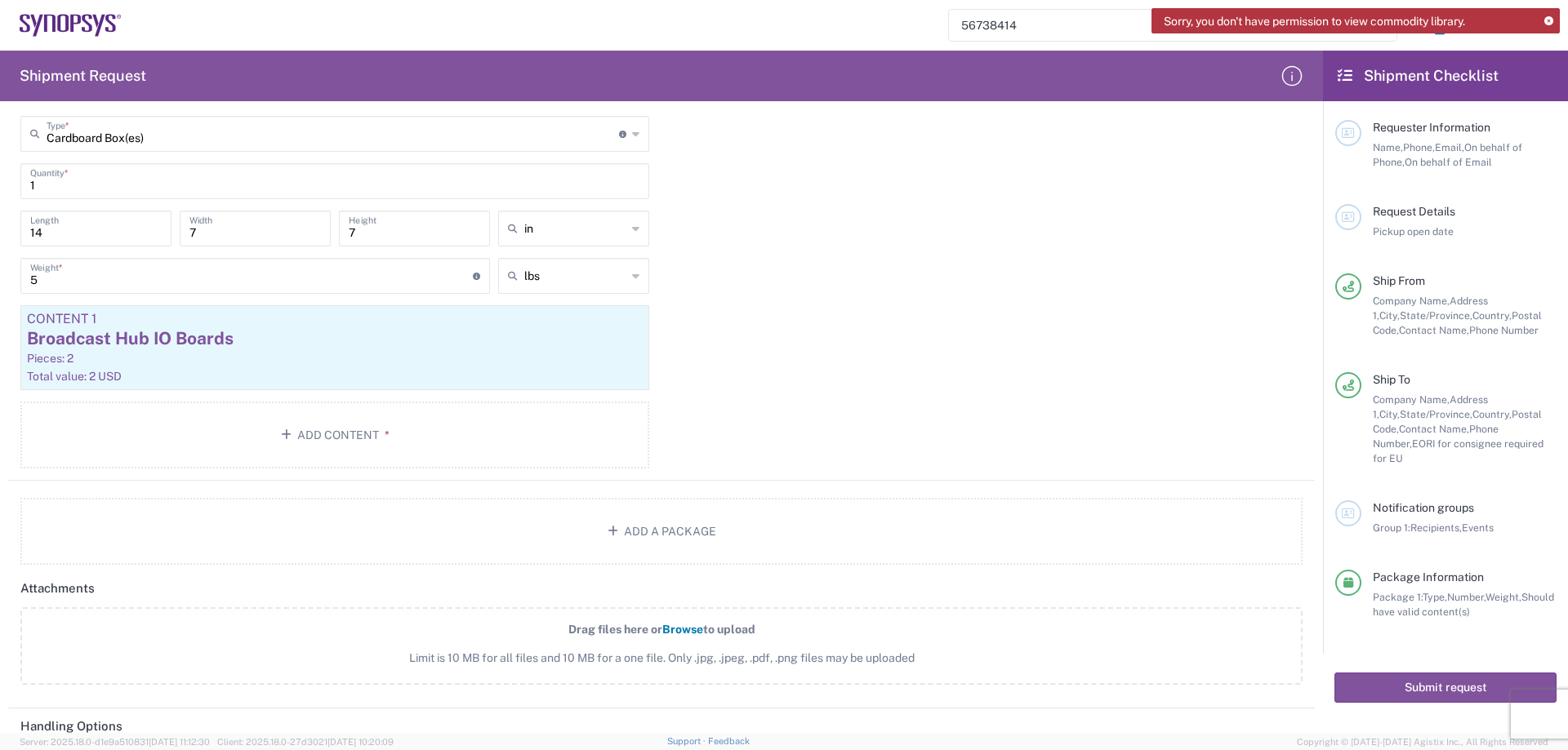
scroll to position [1361, 0]
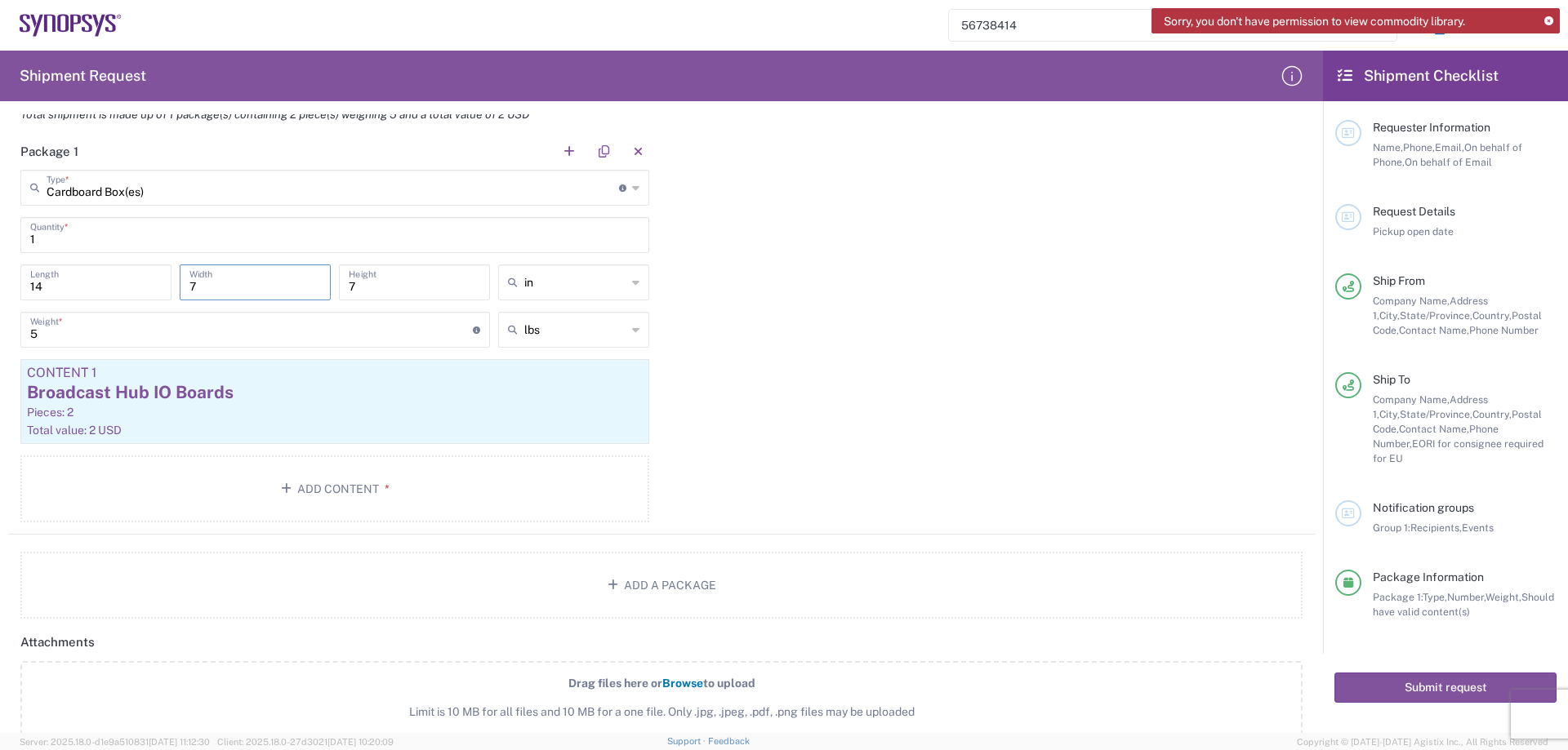
click at [209, 279] on input "7" at bounding box center [255, 280] width 131 height 28
type input "14"
click at [1489, 673] on button "Submit request" at bounding box center [1445, 687] width 222 height 30
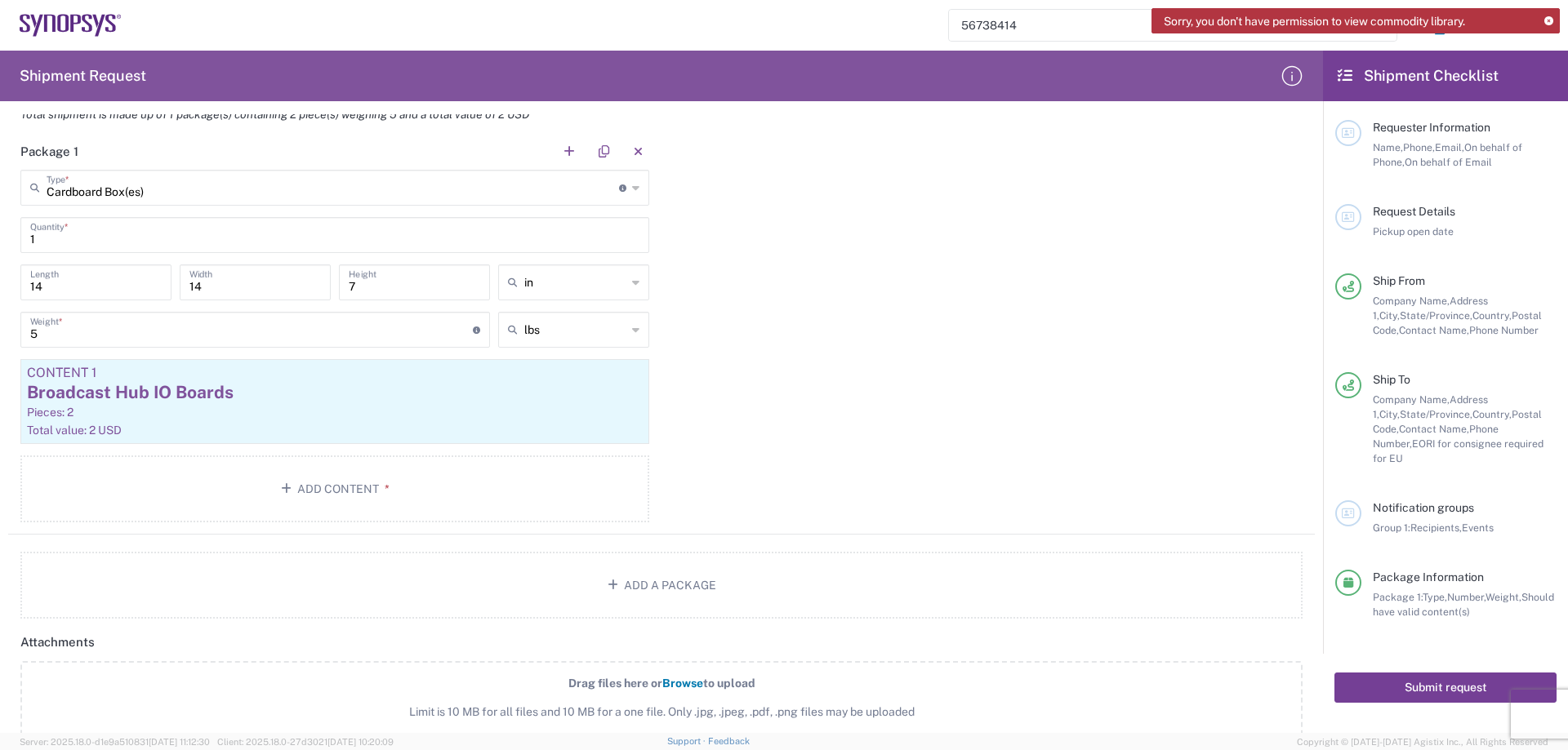
scroll to position [1375, 0]
click at [1404, 673] on button "Submit request" at bounding box center [1445, 687] width 222 height 30
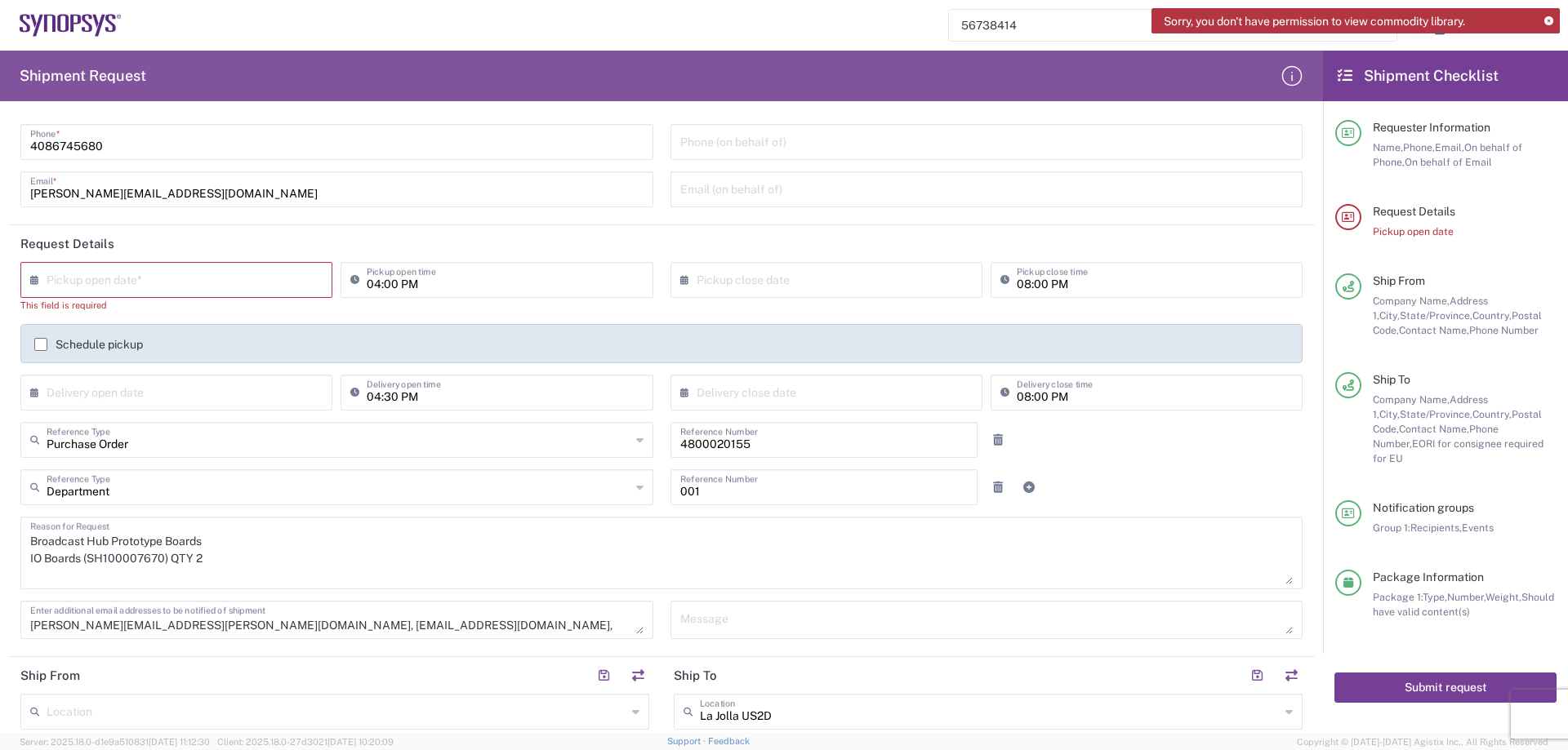
scroll to position [0, 0]
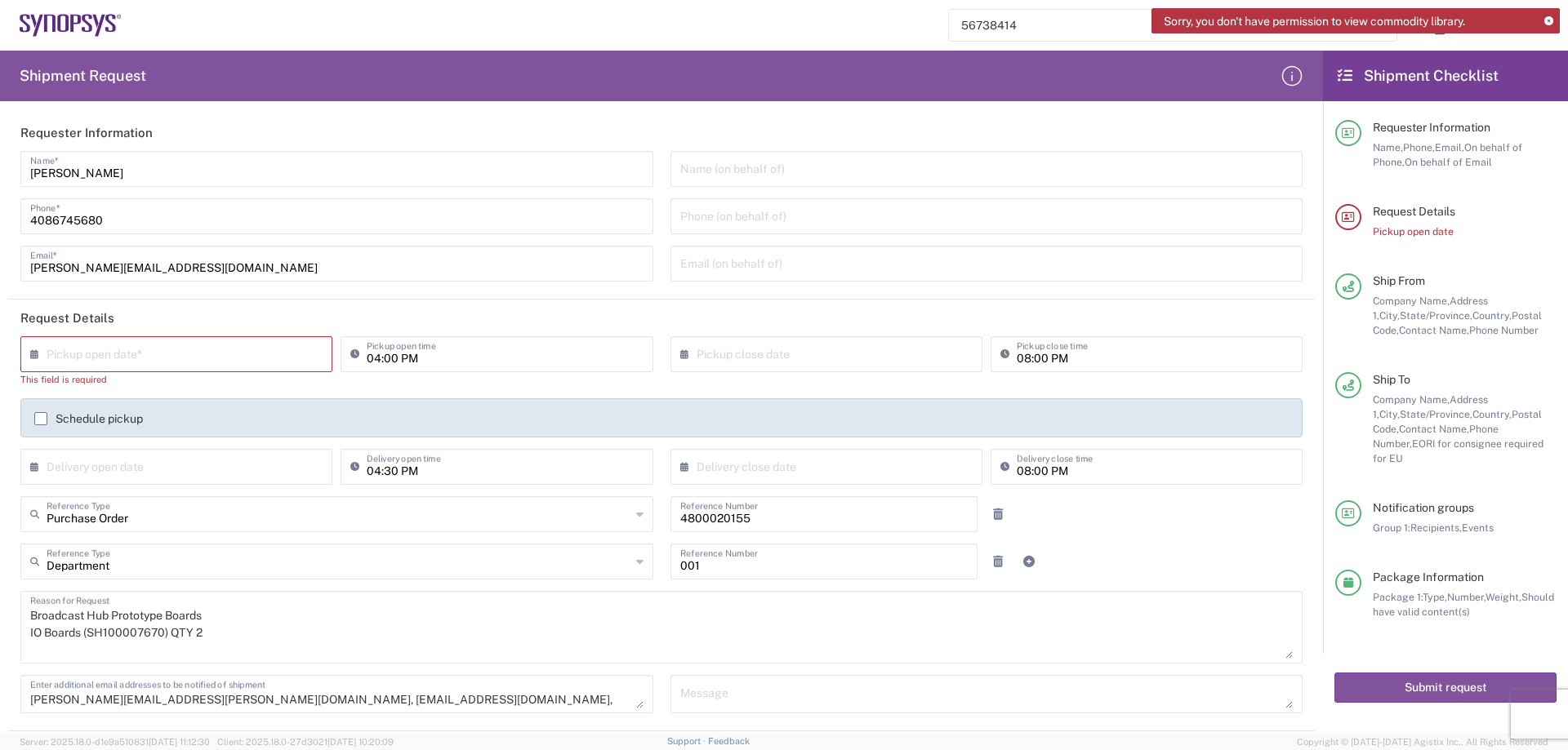
click at [219, 346] on input "text" at bounding box center [179, 352] width 267 height 28
click at [177, 462] on span "10" at bounding box center [179, 455] width 25 height 23
type input "[DATE]"
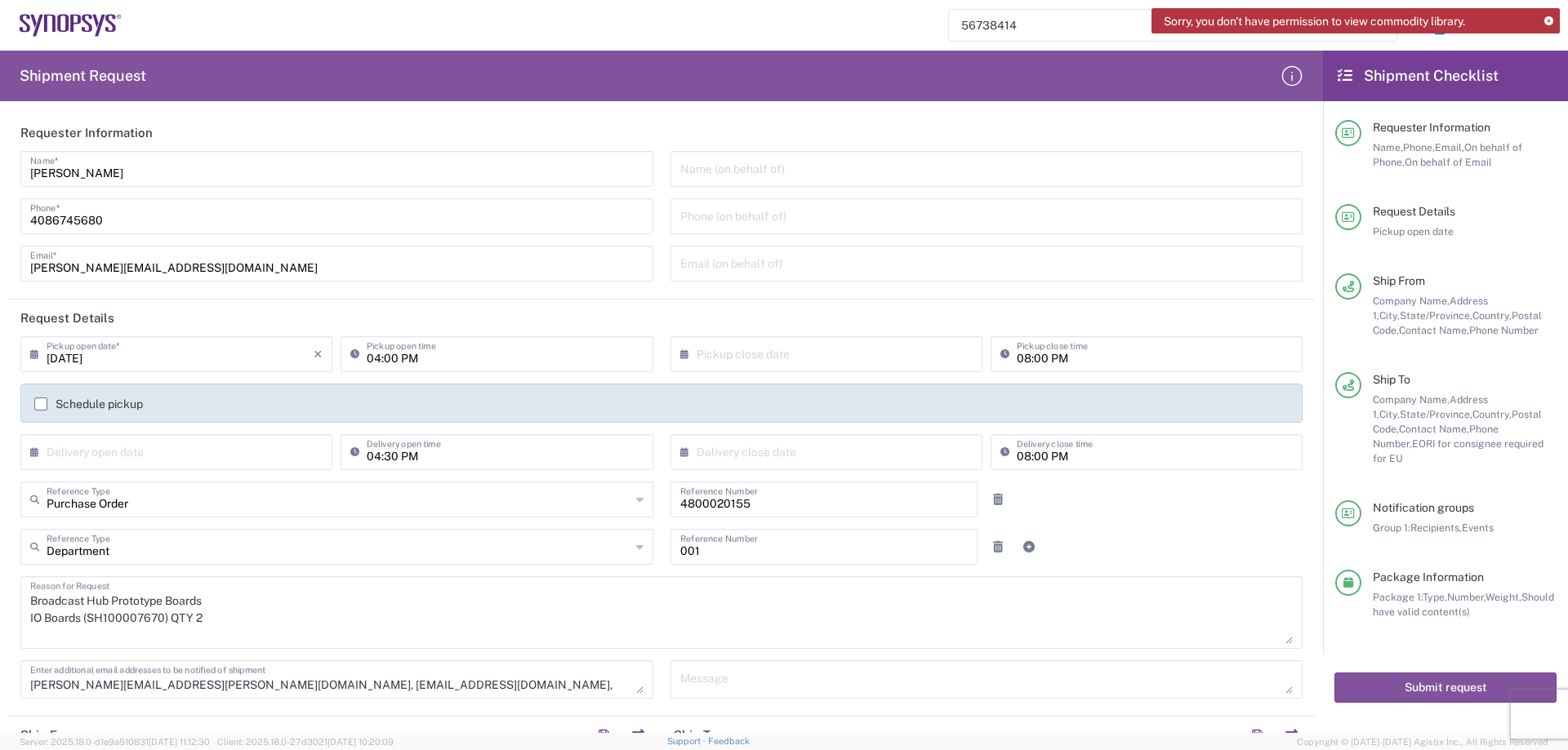
click at [173, 462] on input "text" at bounding box center [179, 451] width 267 height 28
click at [185, 548] on span "10" at bounding box center [179, 552] width 25 height 23
type input "[DATE]"
click at [847, 347] on input "text" at bounding box center [830, 352] width 267 height 28
click at [824, 454] on span "10" at bounding box center [822, 455] width 25 height 23
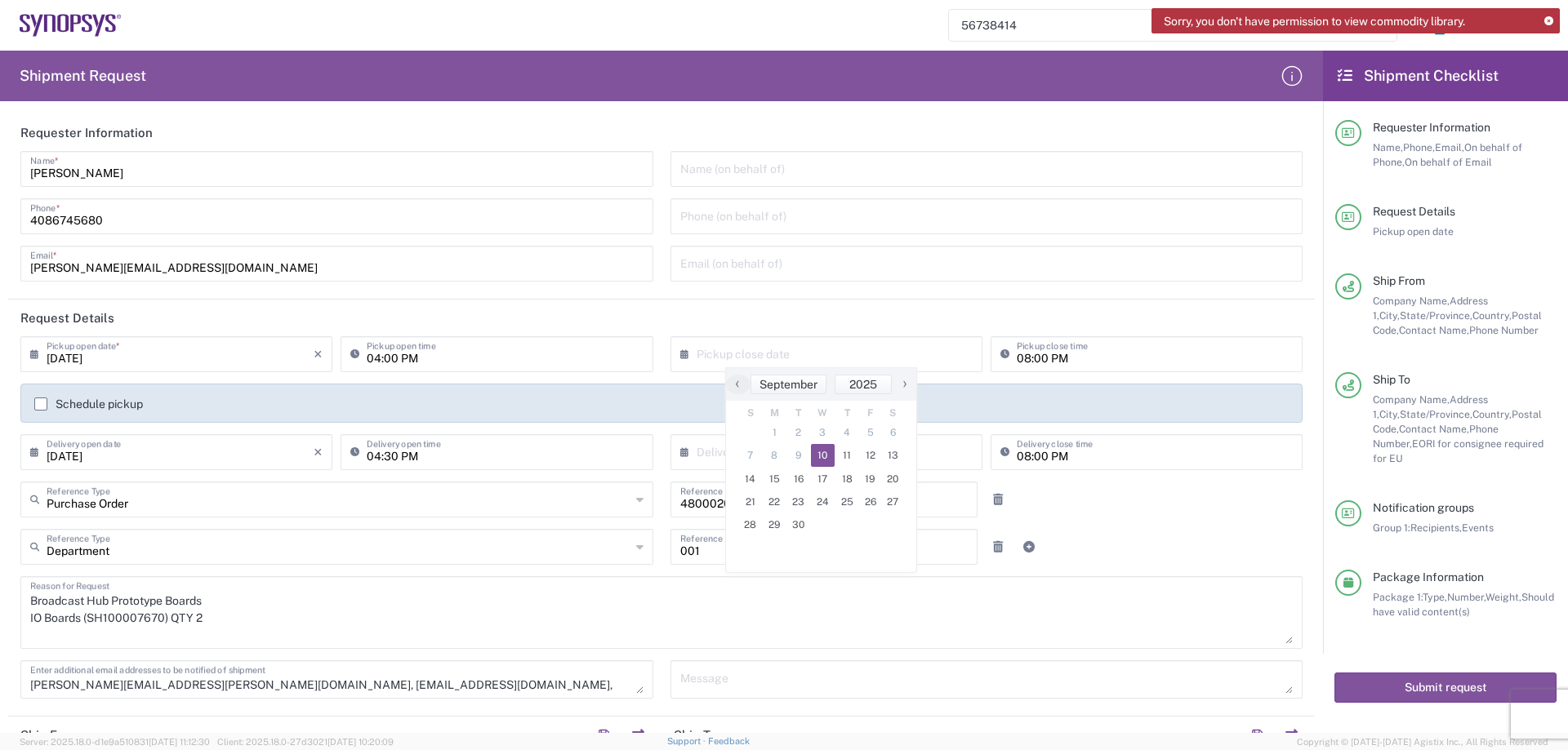
type input "[DATE]"
click at [825, 451] on input "text" at bounding box center [830, 451] width 267 height 28
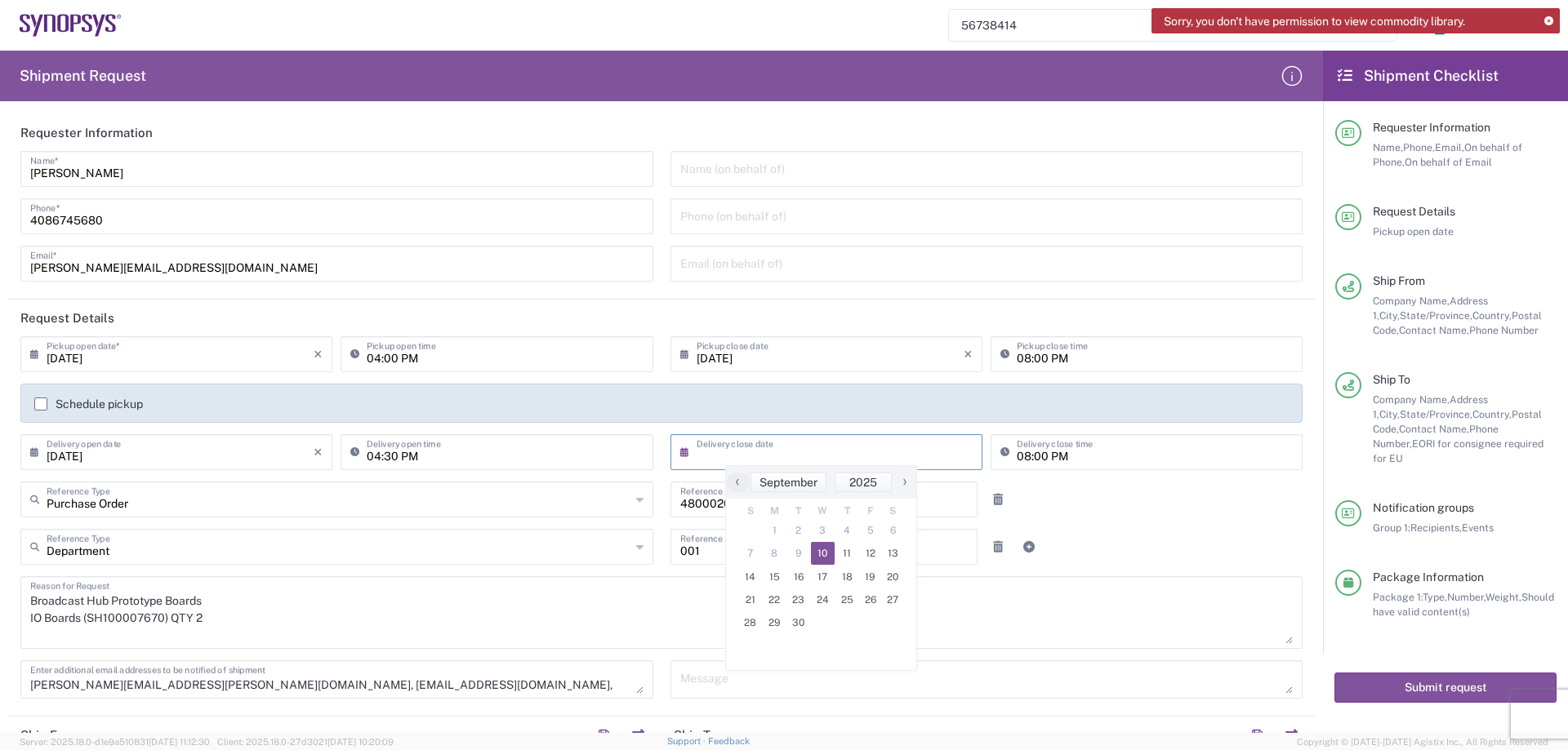
click at [821, 554] on span "10" at bounding box center [822, 552] width 25 height 23
type input "[DATE]"
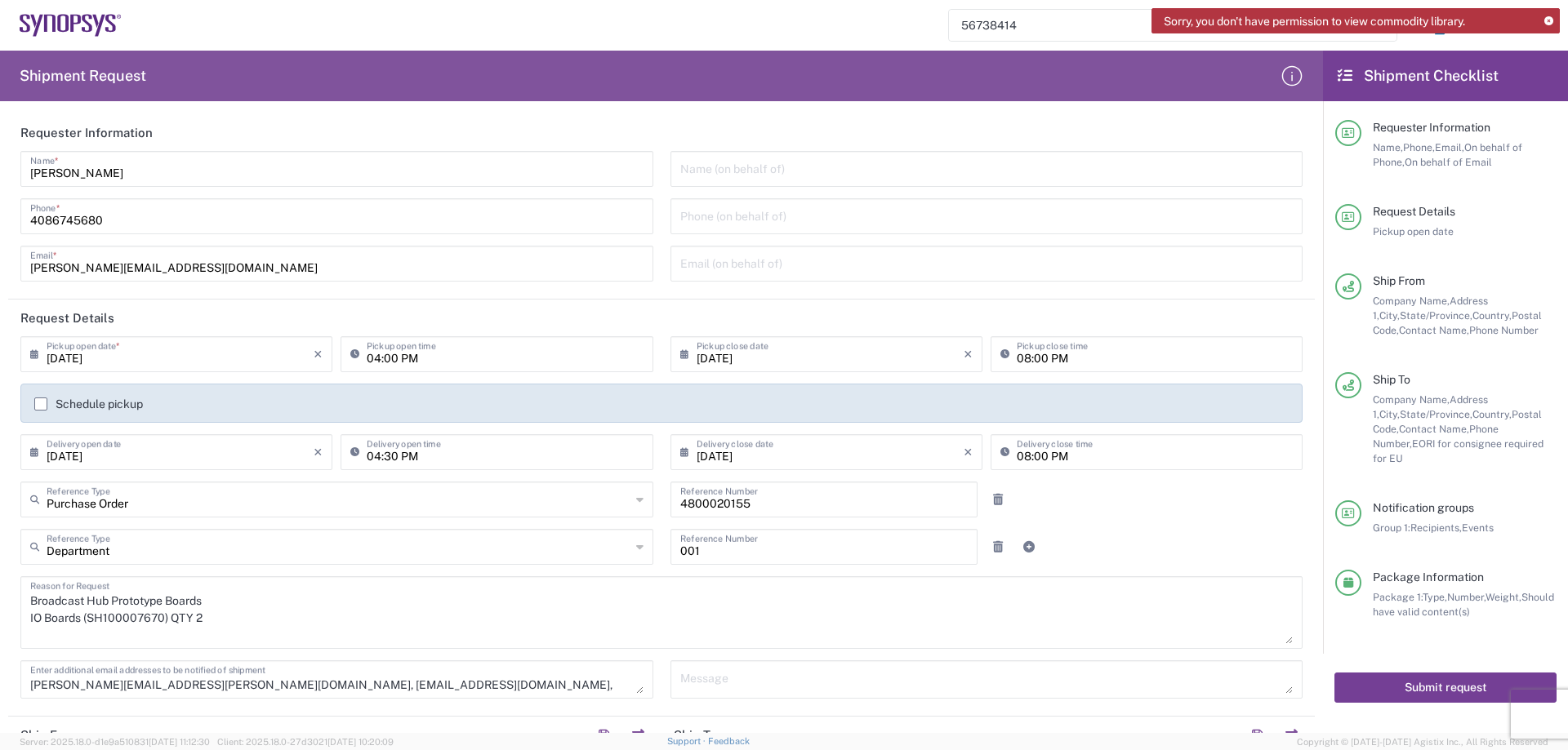
click at [1417, 682] on button "Submit request" at bounding box center [1445, 687] width 222 height 30
